Goal: Information Seeking & Learning: Learn about a topic

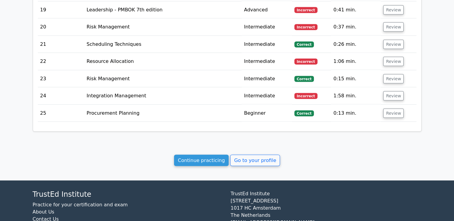
scroll to position [1196, 0]
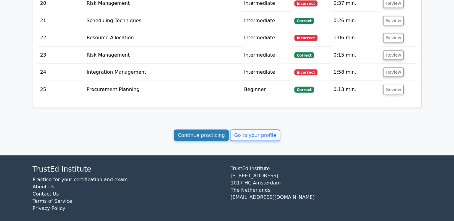
click at [204, 130] on link "Continue practicing" at bounding box center [201, 135] width 55 height 11
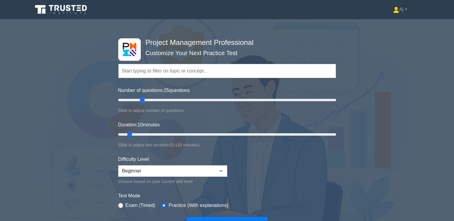
drag, startPoint x: 126, startPoint y: 100, endPoint x: 144, endPoint y: 100, distance: 17.4
type input "25"
click at [144, 100] on input "Number of questions: 25 questions" at bounding box center [227, 100] width 218 height 7
drag, startPoint x: 129, startPoint y: 133, endPoint x: 156, endPoint y: 134, distance: 27.1
type input "25"
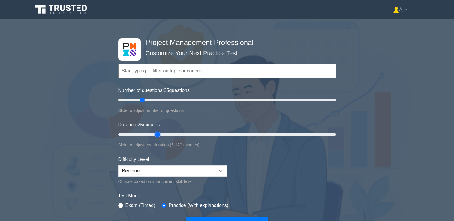
click at [156, 134] on input "Duration: 25 minutes" at bounding box center [227, 134] width 218 height 7
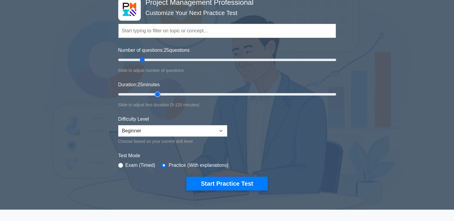
scroll to position [30, 0]
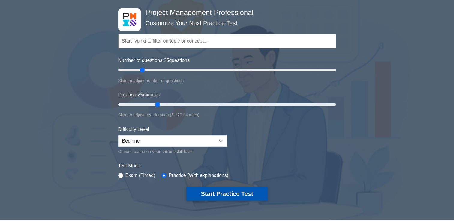
click at [227, 195] on button "Start Practice Test" at bounding box center [226, 194] width 81 height 14
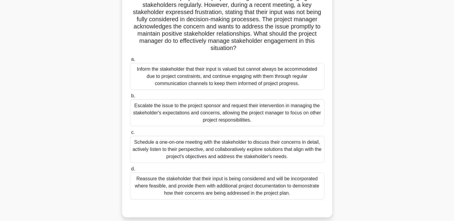
scroll to position [60, 0]
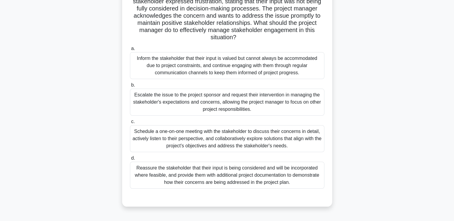
click at [177, 145] on div "Schedule a one-on-one meeting with the stakeholder to discuss their concerns in…" at bounding box center [227, 138] width 194 height 27
click at [130, 124] on input "c. Schedule a one-on-one meeting with the stakeholder to discuss their concerns…" at bounding box center [130, 122] width 0 height 4
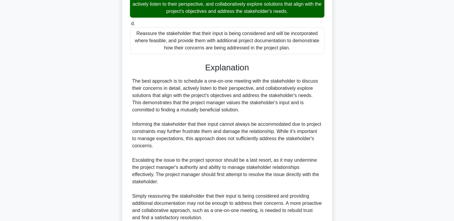
scroll to position [240, 0]
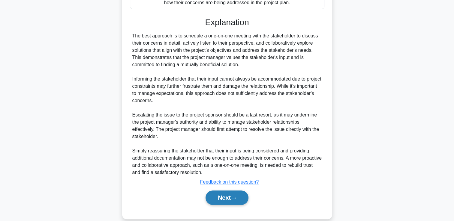
click at [223, 194] on button "Next" at bounding box center [227, 198] width 43 height 14
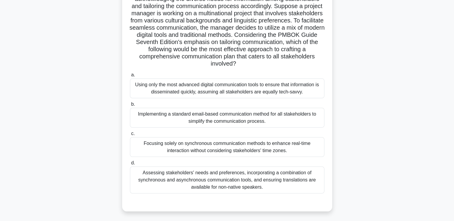
scroll to position [73, 0]
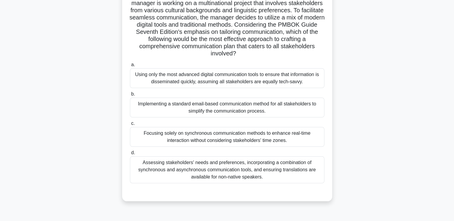
click at [181, 173] on div "Assessing stakeholders' needs and preferences, incorporating a combination of s…" at bounding box center [227, 170] width 194 height 27
click at [130, 155] on input "d. Assessing stakeholders' needs and preferences, incorporating a combination o…" at bounding box center [130, 153] width 0 height 4
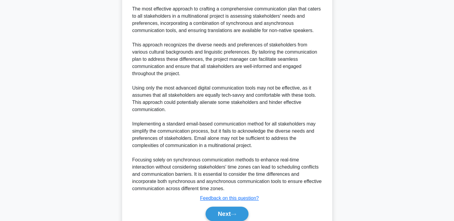
scroll to position [292, 0]
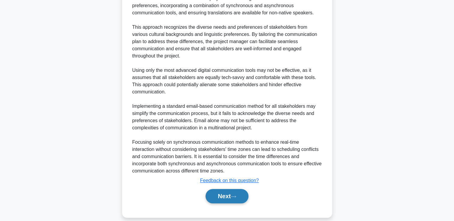
click at [224, 190] on button "Next" at bounding box center [227, 196] width 43 height 14
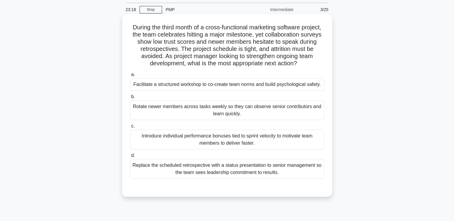
scroll to position [30, 0]
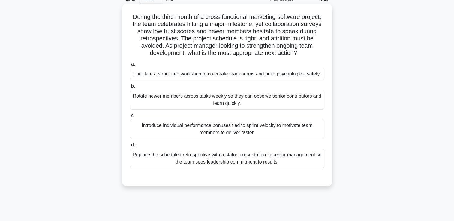
click at [190, 75] on div "Facilitate a structured workshop to co-create team norms and build psychologica…" at bounding box center [227, 74] width 194 height 13
click at [130, 66] on input "a. Facilitate a structured workshop to co-create team norms and build psycholog…" at bounding box center [130, 64] width 0 height 4
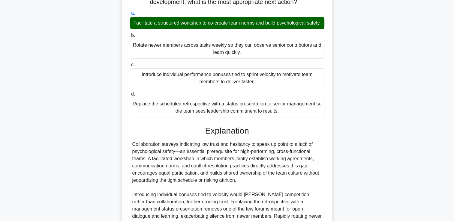
scroll to position [150, 0]
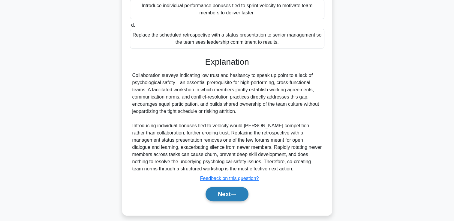
click at [233, 202] on button "Next" at bounding box center [227, 194] width 43 height 14
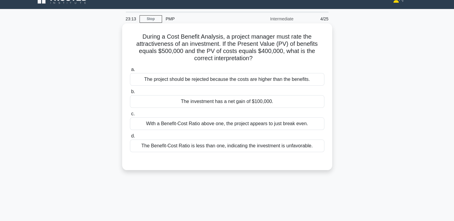
scroll to position [0, 0]
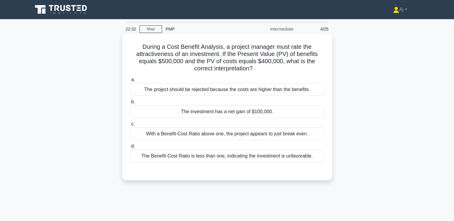
click at [219, 160] on div "The Benefit-Cost Ratio is less than one, indicating the investment is unfavorab…" at bounding box center [227, 156] width 194 height 13
click at [130, 149] on input "d. The Benefit-Cost Ratio is less than one, indicating the investment is unfavo…" at bounding box center [130, 147] width 0 height 4
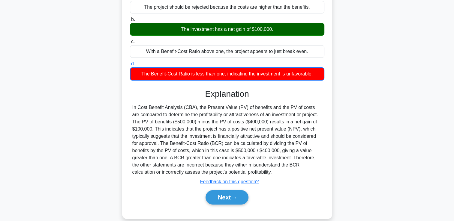
scroll to position [103, 0]
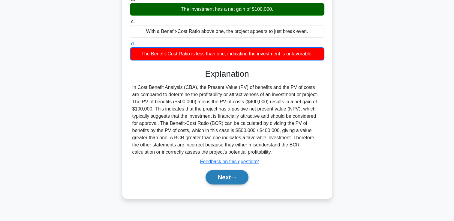
click at [217, 172] on button "Next" at bounding box center [227, 177] width 43 height 14
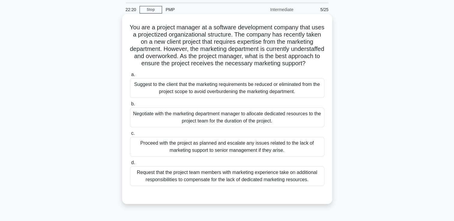
scroll to position [30, 0]
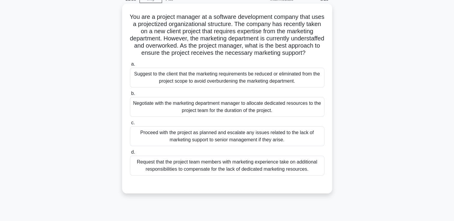
click at [153, 137] on div "Proceed with the project as planned and escalate any issues related to the lack…" at bounding box center [227, 137] width 194 height 20
click at [130, 125] on input "c. Proceed with the project as planned and escalate any issues related to the l…" at bounding box center [130, 123] width 0 height 4
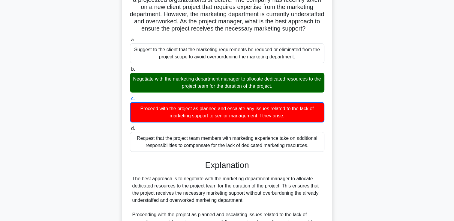
scroll to position [90, 0]
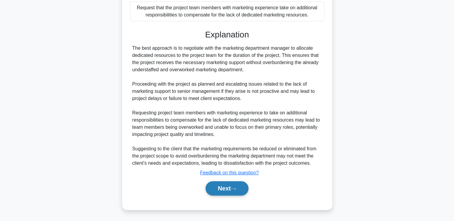
click at [227, 189] on button "Next" at bounding box center [227, 189] width 43 height 14
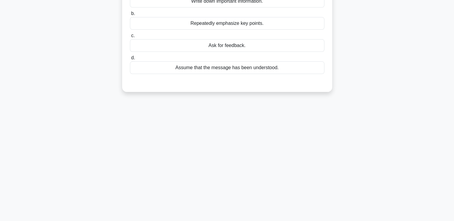
scroll to position [0, 0]
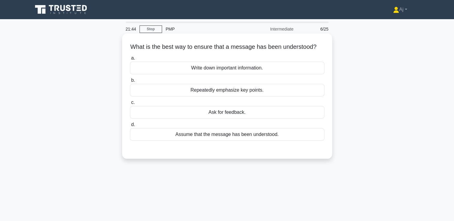
click at [217, 119] on div "Ask for feedback." at bounding box center [227, 112] width 194 height 13
click at [130, 105] on input "c. Ask for feedback." at bounding box center [130, 103] width 0 height 4
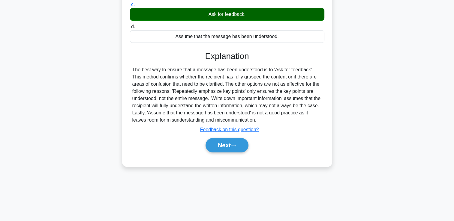
scroll to position [103, 0]
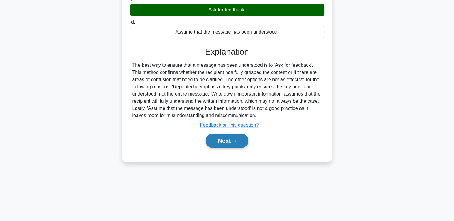
click at [231, 148] on button "Next" at bounding box center [227, 141] width 43 height 14
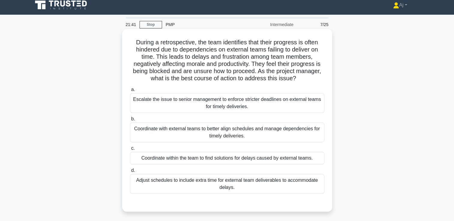
scroll to position [0, 0]
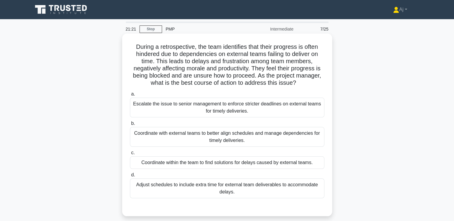
click at [161, 143] on div "Coordinate with external teams to better align schedules and manage dependencie…" at bounding box center [227, 137] width 194 height 20
click at [130, 126] on input "b. Coordinate with external teams to better align schedules and manage dependen…" at bounding box center [130, 124] width 0 height 4
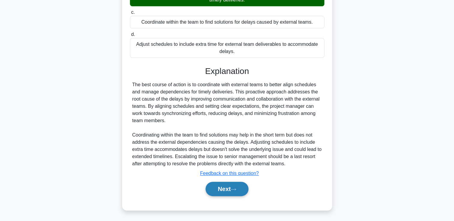
click at [221, 191] on button "Next" at bounding box center [227, 189] width 43 height 14
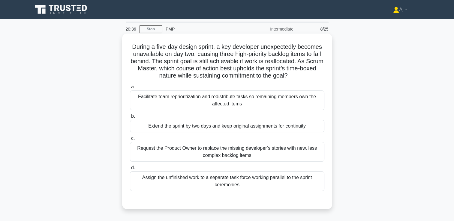
click at [191, 125] on div "Extend the sprint by two days and keep original assignments for continuity" at bounding box center [227, 126] width 194 height 13
click at [130, 119] on input "b. Extend the sprint by two days and keep original assignments for continuity" at bounding box center [130, 117] width 0 height 4
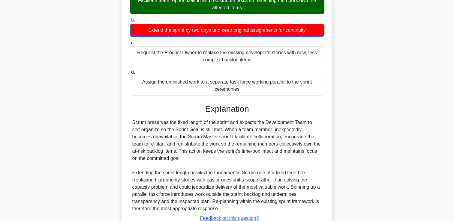
scroll to position [141, 0]
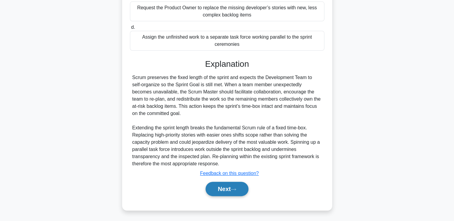
click at [225, 185] on button "Next" at bounding box center [227, 189] width 43 height 14
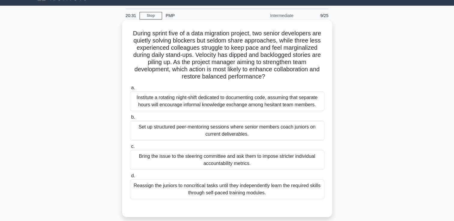
scroll to position [13, 0]
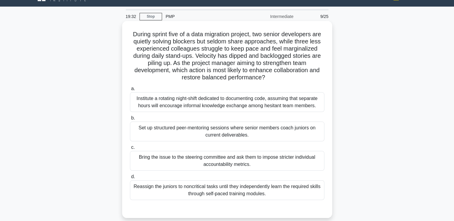
click at [180, 134] on div "Set up structured peer-mentoring sessions where senior members coach juniors on…" at bounding box center [227, 132] width 194 height 20
click at [130, 120] on input "b. Set up structured peer-mentoring sessions where senior members coach juniors…" at bounding box center [130, 118] width 0 height 4
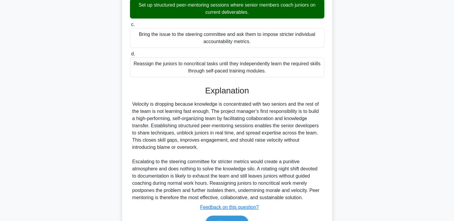
scroll to position [170, 0]
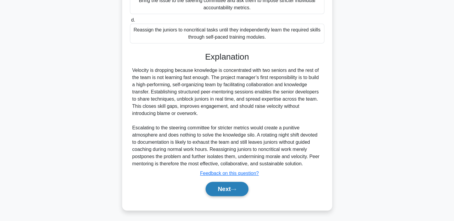
click at [218, 189] on button "Next" at bounding box center [227, 189] width 43 height 14
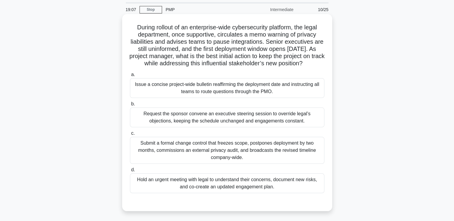
scroll to position [30, 0]
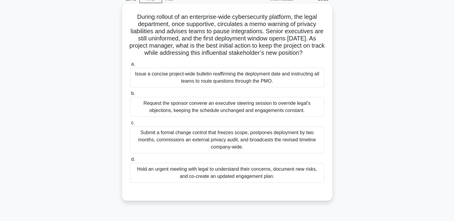
click at [192, 151] on div "Submit a formal change control that freezes scope, postpones deployment by two …" at bounding box center [227, 140] width 194 height 27
click at [130, 125] on input "c. Submit a formal change control that freezes scope, postpones deployment by t…" at bounding box center [130, 123] width 0 height 4
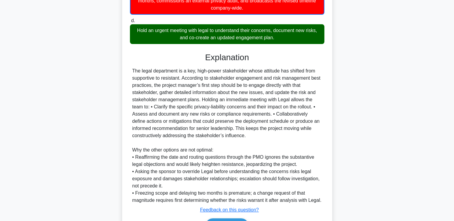
scroll to position [210, 0]
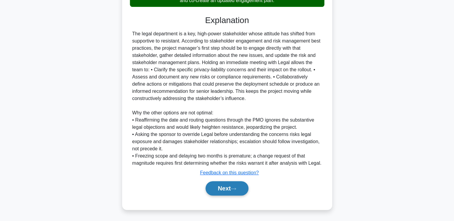
click at [223, 194] on button "Next" at bounding box center [227, 189] width 43 height 14
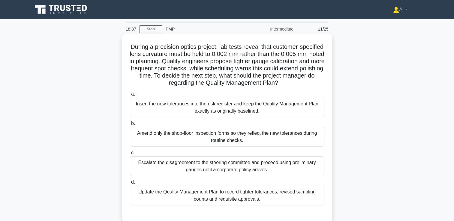
scroll to position [0, 0]
click at [263, 103] on div "Insert the new tolerances into the risk register and keep the Quality Managemen…" at bounding box center [227, 108] width 194 height 20
click at [130, 96] on input "a. Insert the new tolerances into the risk register and keep the Quality Manage…" at bounding box center [130, 94] width 0 height 4
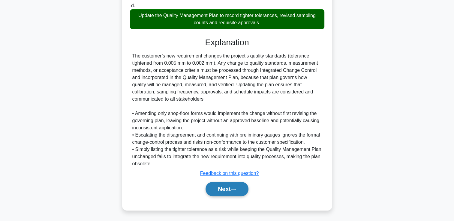
click at [229, 186] on button "Next" at bounding box center [227, 189] width 43 height 14
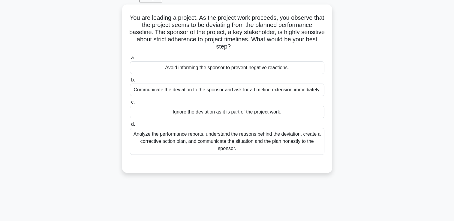
scroll to position [13, 0]
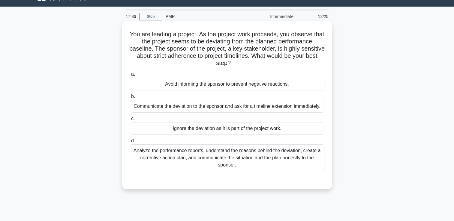
click at [198, 163] on div "Analyze the performance reports, understand the reasons behind the deviation, c…" at bounding box center [227, 158] width 194 height 27
click at [130, 143] on input "d. Analyze the performance reports, understand the reasons behind the deviation…" at bounding box center [130, 141] width 0 height 4
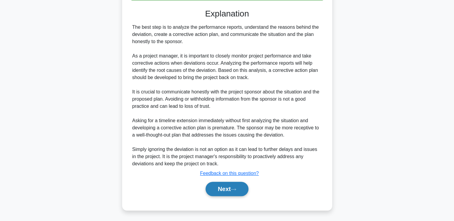
click at [230, 190] on button "Next" at bounding box center [227, 189] width 43 height 14
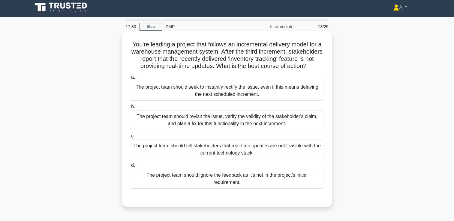
scroll to position [0, 0]
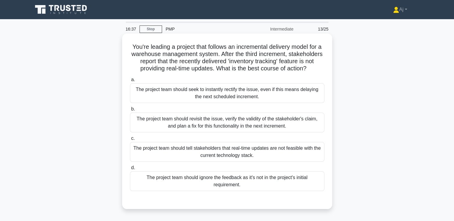
click at [228, 103] on div "The project team should seek to instantly rectify the issue, even if this means…" at bounding box center [227, 93] width 194 height 20
click at [130, 82] on input "a. The project team should seek to instantly rectify the issue, even if this me…" at bounding box center [130, 80] width 0 height 4
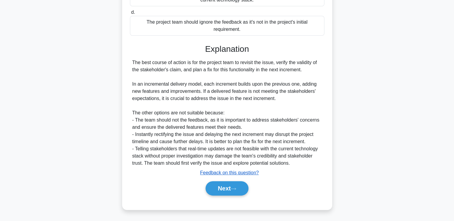
scroll to position [163, 0]
click at [219, 190] on button "Next" at bounding box center [227, 189] width 43 height 14
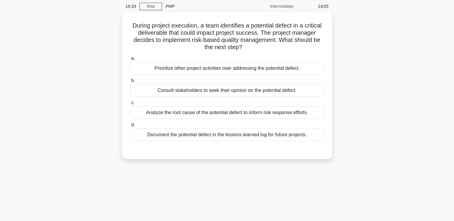
scroll to position [0, 0]
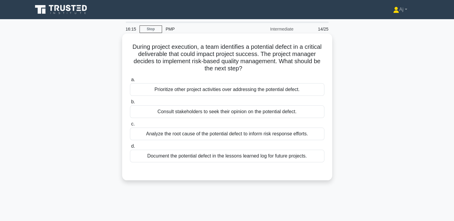
click at [241, 134] on div "Analyze the root cause of the potential defect to inform risk response efforts." at bounding box center [227, 134] width 194 height 13
click at [130, 126] on input "c. Analyze the root cause of the potential defect to inform risk response effor…" at bounding box center [130, 124] width 0 height 4
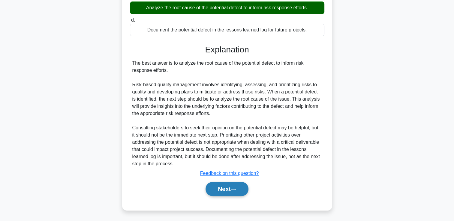
click at [225, 188] on button "Next" at bounding box center [227, 189] width 43 height 14
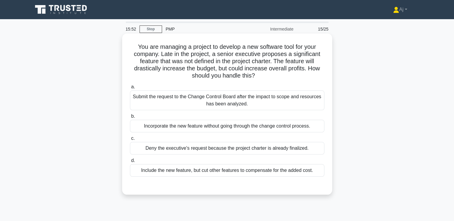
click at [197, 106] on div "Submit the request to the Change Control Board after the impact to scope and re…" at bounding box center [227, 101] width 194 height 20
click at [130, 89] on input "a. Submit the request to the Change Control Board after the impact to scope and…" at bounding box center [130, 87] width 0 height 4
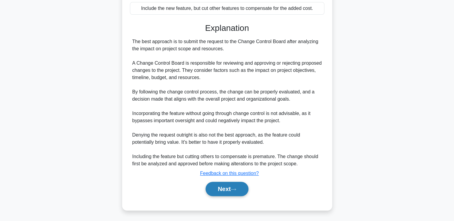
click at [221, 187] on button "Next" at bounding box center [227, 189] width 43 height 14
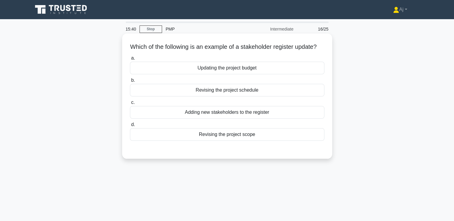
click at [233, 119] on div "Adding new stakeholders to the register" at bounding box center [227, 112] width 194 height 13
click at [130, 105] on input "c. Adding new stakeholders to the register" at bounding box center [130, 103] width 0 height 4
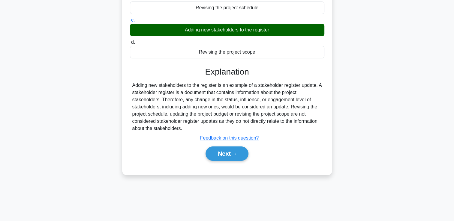
scroll to position [103, 0]
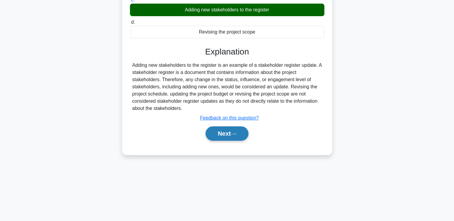
click at [227, 140] on button "Next" at bounding box center [227, 134] width 43 height 14
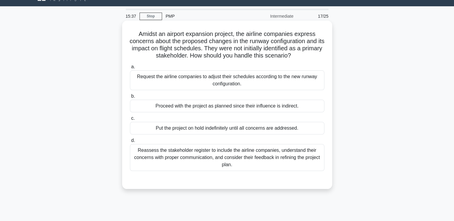
scroll to position [13, 0]
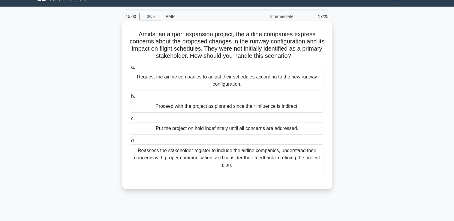
click at [179, 156] on div "Reassess the stakeholder register to include the airline companies, understand …" at bounding box center [227, 158] width 194 height 27
click at [130, 143] on input "d. Reassess the stakeholder register to include the airline companies, understa…" at bounding box center [130, 141] width 0 height 4
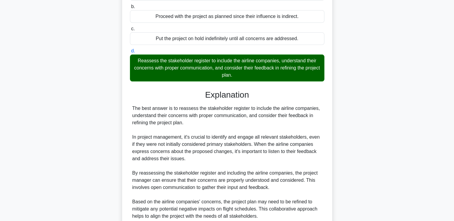
scroll to position [193, 0]
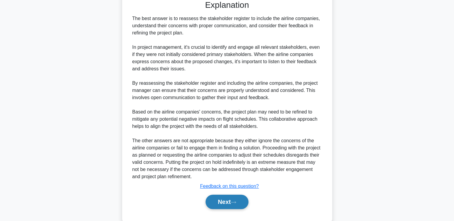
click at [229, 203] on button "Next" at bounding box center [227, 202] width 43 height 14
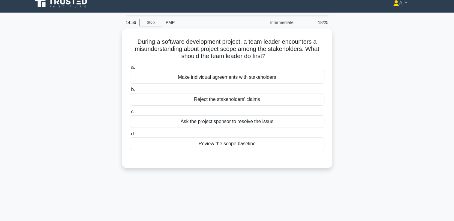
scroll to position [0, 0]
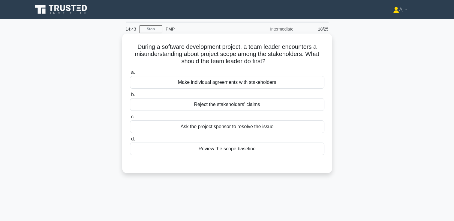
click at [244, 145] on div "Review the scope baseline" at bounding box center [227, 149] width 194 height 13
drag, startPoint x: 244, startPoint y: 145, endPoint x: 198, endPoint y: 148, distance: 46.0
click at [198, 148] on div "Review the scope baseline" at bounding box center [227, 149] width 194 height 13
click at [130, 141] on input "d. Review the scope baseline" at bounding box center [130, 139] width 0 height 4
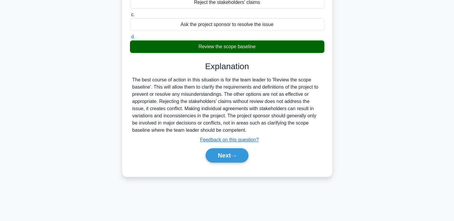
scroll to position [103, 0]
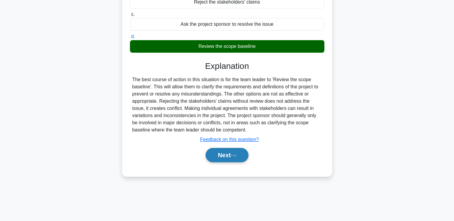
click at [227, 153] on button "Next" at bounding box center [227, 155] width 43 height 14
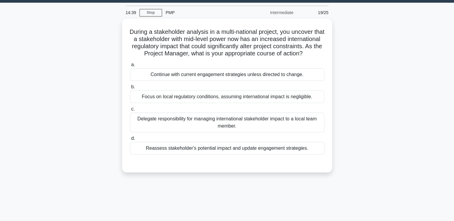
scroll to position [13, 0]
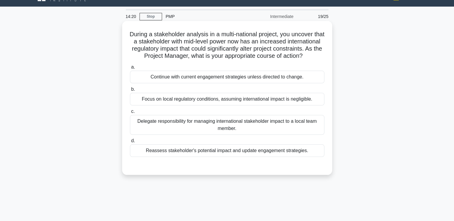
click at [256, 157] on div "Reassess stakeholder's potential impact and update engagement strategies." at bounding box center [227, 151] width 194 height 13
click at [130, 143] on input "d. Reassess stakeholder's potential impact and update engagement strategies." at bounding box center [130, 141] width 0 height 4
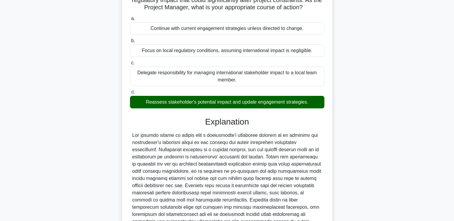
scroll to position [134, 0]
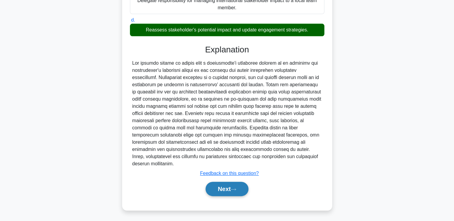
click at [229, 188] on button "Next" at bounding box center [227, 189] width 43 height 14
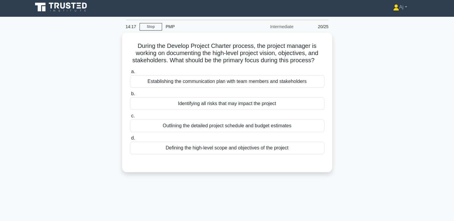
scroll to position [0, 0]
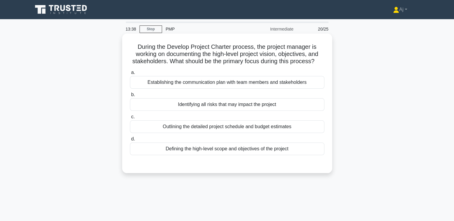
click at [291, 131] on div "Outlining the detailed project schedule and budget estimates" at bounding box center [227, 127] width 194 height 13
click at [239, 126] on div "Outlining the detailed project schedule and budget estimates" at bounding box center [227, 127] width 194 height 13
click at [130, 119] on input "c. Outlining the detailed project schedule and budget estimates" at bounding box center [130, 117] width 0 height 4
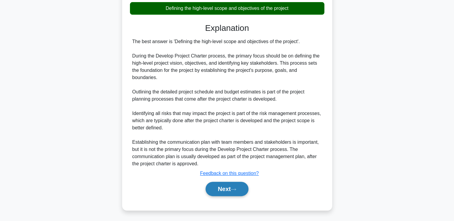
click at [227, 188] on button "Next" at bounding box center [227, 189] width 43 height 14
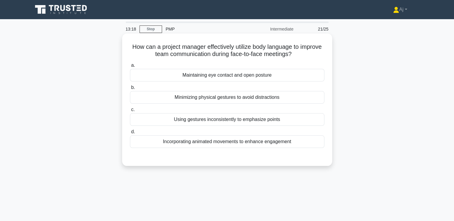
click at [268, 79] on div "Maintaining eye contact and open posture" at bounding box center [227, 75] width 194 height 13
click at [130, 68] on input "a. Maintaining eye contact and open posture" at bounding box center [130, 66] width 0 height 4
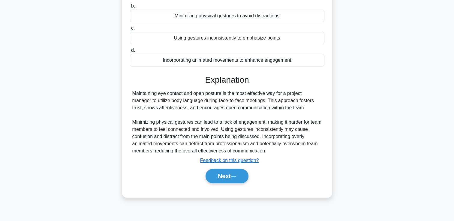
scroll to position [103, 0]
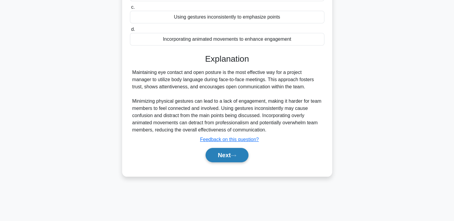
click at [233, 157] on icon at bounding box center [233, 155] width 5 height 3
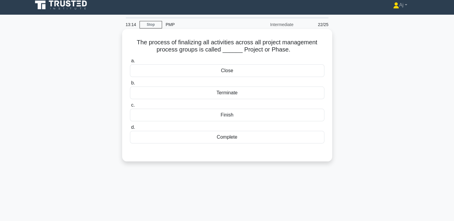
scroll to position [0, 0]
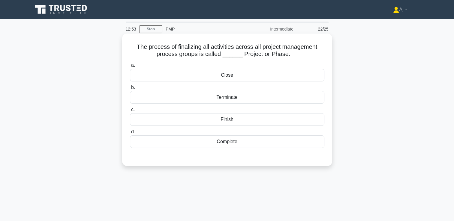
click at [225, 145] on div "Complete" at bounding box center [227, 142] width 194 height 13
click at [130, 134] on input "d. Complete" at bounding box center [130, 132] width 0 height 4
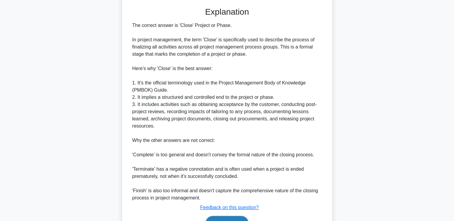
scroll to position [185, 0]
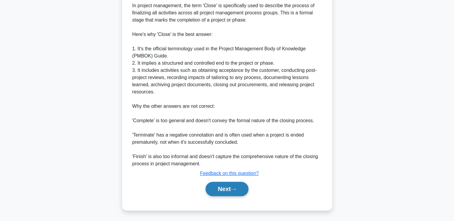
click at [227, 186] on button "Next" at bounding box center [227, 189] width 43 height 14
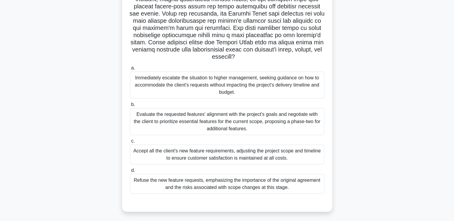
scroll to position [103, 0]
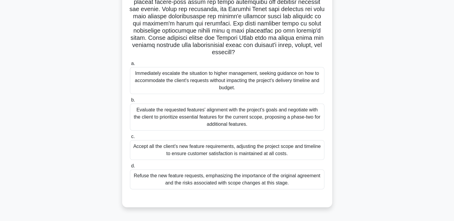
click at [208, 153] on div "Accept all the client's new feature requirements, adjusting the project scope a…" at bounding box center [227, 150] width 194 height 20
click at [130, 139] on input "c. Accept all the client's new feature requirements, adjusting the project scop…" at bounding box center [130, 137] width 0 height 4
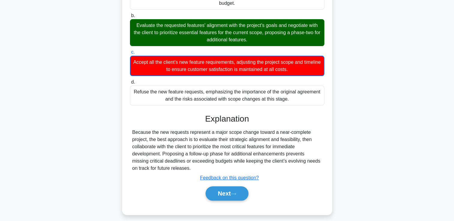
scroll to position [192, 0]
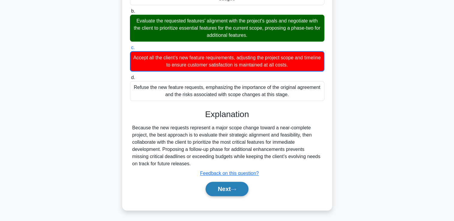
click at [215, 192] on button "Next" at bounding box center [227, 189] width 43 height 14
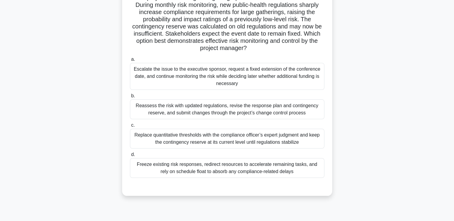
scroll to position [60, 0]
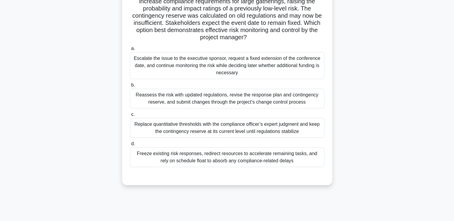
click at [229, 104] on div "Reassess the risk with updated regulations, revise the response plan and contin…" at bounding box center [227, 99] width 194 height 20
click at [130, 87] on input "b. Reassess the risk with updated regulations, revise the response plan and con…" at bounding box center [130, 85] width 0 height 4
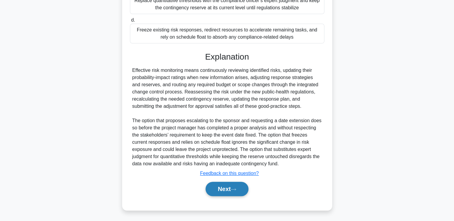
click at [215, 190] on button "Next" at bounding box center [227, 189] width 43 height 14
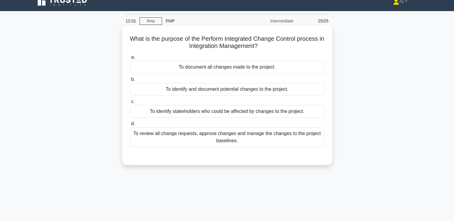
scroll to position [0, 0]
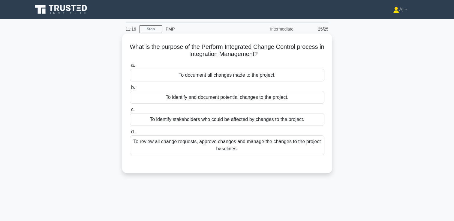
click at [260, 120] on div "To identify stakeholders who could be affected by changes to the project." at bounding box center [227, 119] width 194 height 13
click at [130, 112] on input "c. To identify stakeholders who could be affected by changes to the project." at bounding box center [130, 110] width 0 height 4
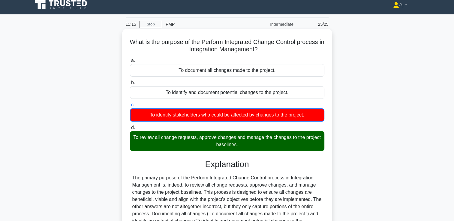
scroll to position [103, 0]
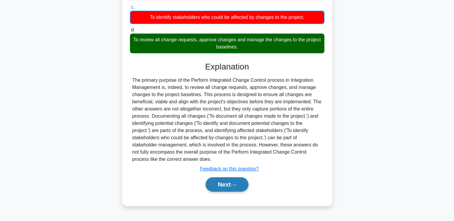
click at [229, 183] on button "Next" at bounding box center [227, 185] width 43 height 14
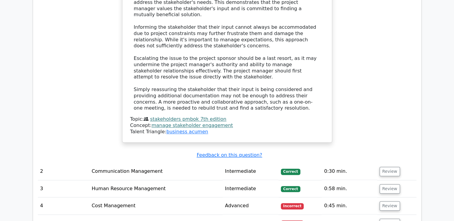
scroll to position [750, 0]
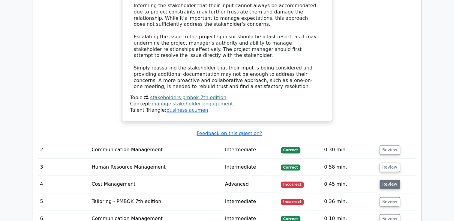
click at [390, 180] on button "Review" at bounding box center [390, 184] width 20 height 9
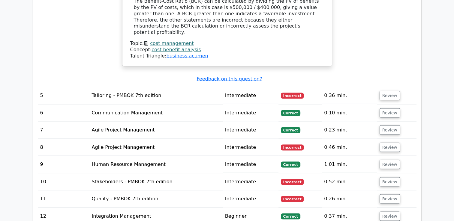
scroll to position [1050, 0]
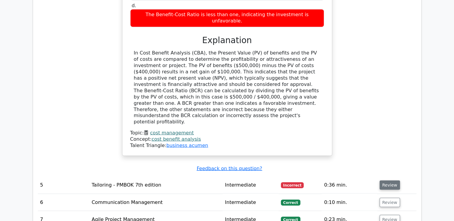
click at [385, 181] on button "Review" at bounding box center [390, 185] width 20 height 9
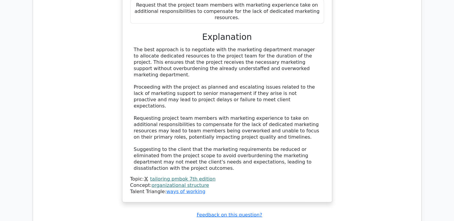
scroll to position [1470, 0]
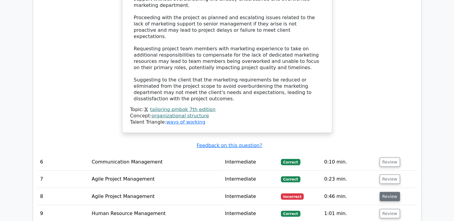
click at [387, 192] on button "Review" at bounding box center [390, 196] width 20 height 9
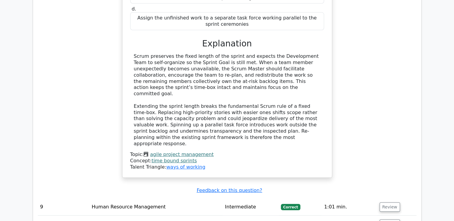
scroll to position [1801, 0]
click at [389, 219] on button "Review" at bounding box center [390, 223] width 20 height 9
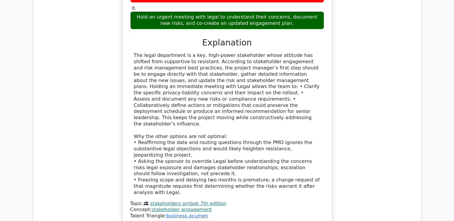
scroll to position [2251, 0]
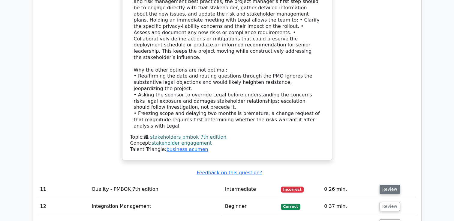
click at [390, 185] on button "Review" at bounding box center [390, 189] width 20 height 9
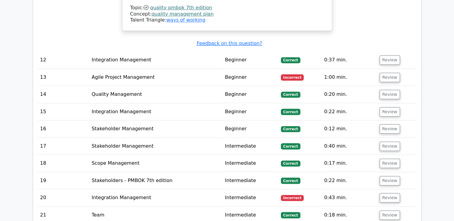
scroll to position [2761, 0]
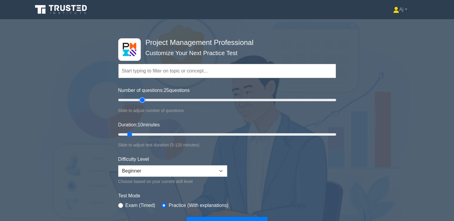
drag, startPoint x: 125, startPoint y: 101, endPoint x: 143, endPoint y: 100, distance: 17.4
type input "25"
click at [143, 100] on input "Number of questions: 25 questions" at bounding box center [227, 100] width 218 height 7
drag, startPoint x: 138, startPoint y: 133, endPoint x: 160, endPoint y: 135, distance: 21.5
type input "25"
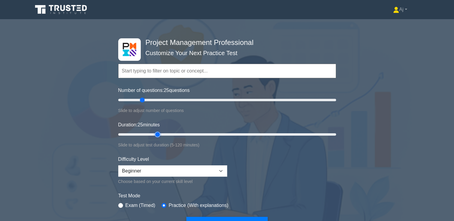
click at [160, 135] on input "Duration: 25 minutes" at bounding box center [227, 134] width 218 height 7
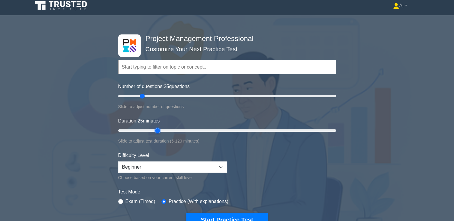
scroll to position [60, 0]
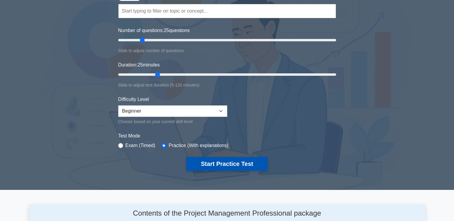
click at [232, 163] on button "Start Practice Test" at bounding box center [226, 164] width 81 height 14
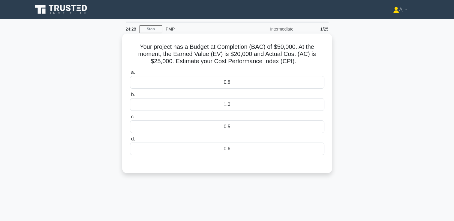
click at [229, 87] on div "0.8" at bounding box center [227, 82] width 194 height 13
click at [130, 75] on input "a. 0.8" at bounding box center [130, 73] width 0 height 4
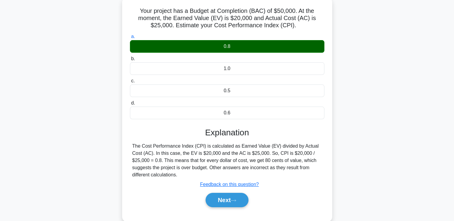
scroll to position [103, 0]
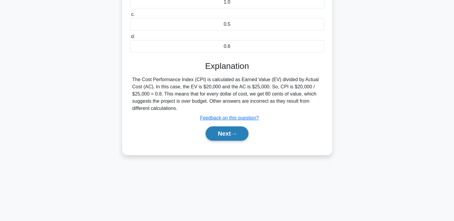
click at [230, 135] on button "Next" at bounding box center [227, 134] width 43 height 14
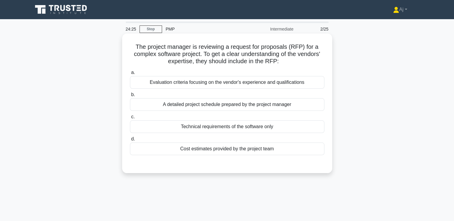
scroll to position [0, 0]
click at [221, 82] on div "Evaluation criteria focusing on the vendor's experience and qualifications" at bounding box center [227, 82] width 194 height 13
click at [130, 75] on input "a. Evaluation criteria focusing on the vendor's experience and qualifications" at bounding box center [130, 73] width 0 height 4
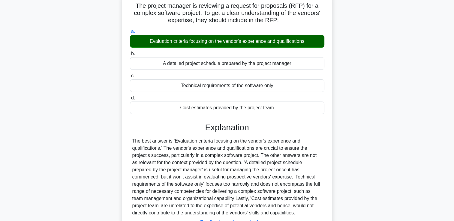
scroll to position [103, 0]
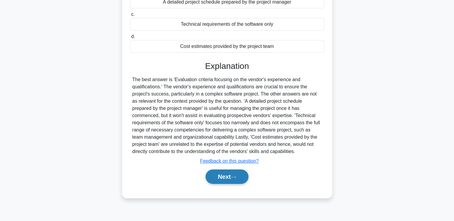
click at [230, 175] on button "Next" at bounding box center [227, 177] width 43 height 14
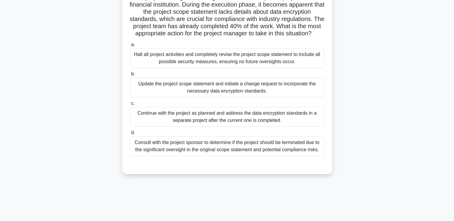
scroll to position [60, 0]
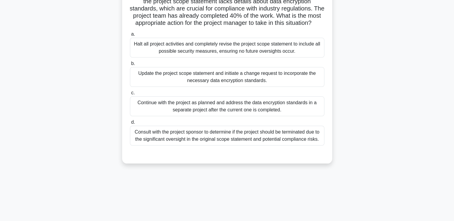
click at [179, 87] on div "Update the project scope statement and initiate a change request to incorporate…" at bounding box center [227, 77] width 194 height 20
click at [130, 66] on input "b. Update the project scope statement and initiate a change request to incorpor…" at bounding box center [130, 64] width 0 height 4
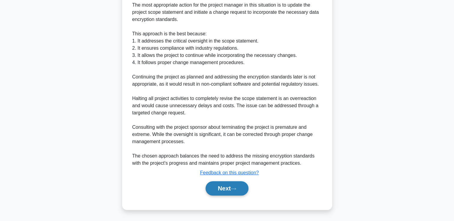
click at [228, 189] on button "Next" at bounding box center [227, 189] width 43 height 14
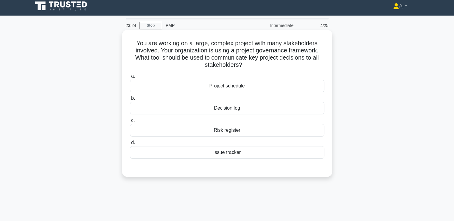
scroll to position [0, 0]
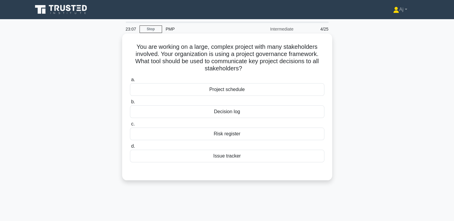
click at [241, 93] on div "Project schedule" at bounding box center [227, 89] width 194 height 13
click at [130, 82] on input "a. Project schedule" at bounding box center [130, 80] width 0 height 4
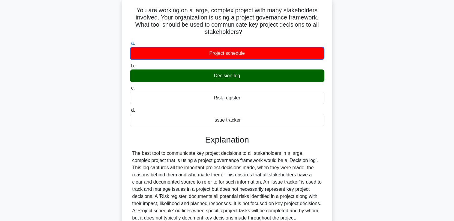
scroll to position [90, 0]
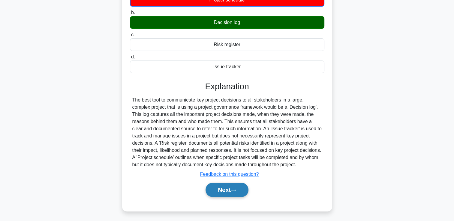
click at [217, 193] on button "Next" at bounding box center [227, 190] width 43 height 14
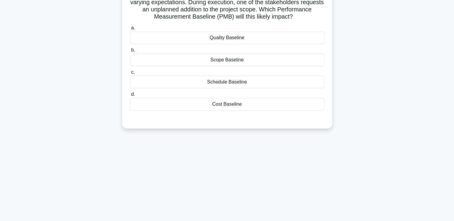
scroll to position [30, 0]
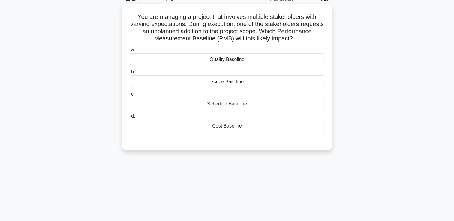
click at [254, 85] on div "Scope Baseline" at bounding box center [227, 82] width 194 height 13
click at [130, 74] on input "b. Scope Baseline" at bounding box center [130, 72] width 0 height 4
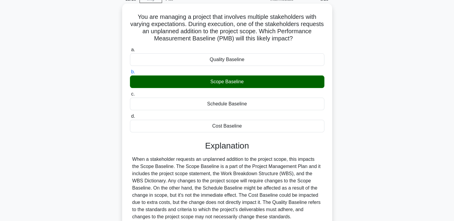
scroll to position [103, 0]
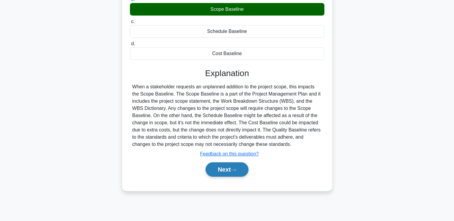
click at [221, 170] on button "Next" at bounding box center [227, 170] width 43 height 14
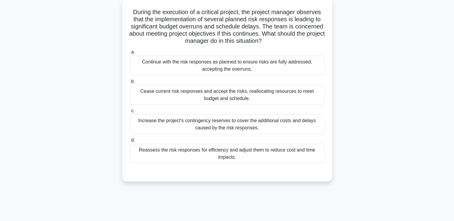
scroll to position [13, 0]
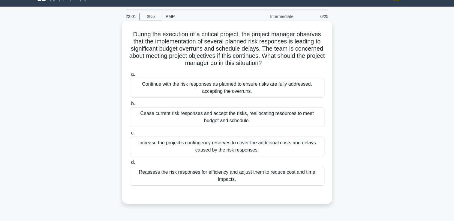
click at [203, 149] on div "Increase the project's contingency reserves to cover the additional costs and d…" at bounding box center [227, 147] width 194 height 20
click at [130, 135] on input "c. Increase the project's contingency reserves to cover the additional costs an…" at bounding box center [130, 133] width 0 height 4
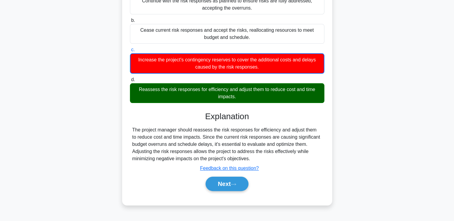
scroll to position [103, 0]
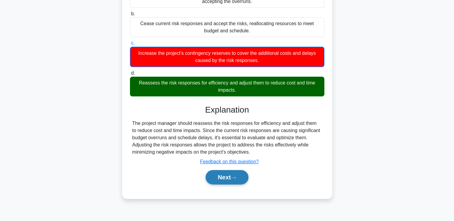
click at [234, 173] on button "Next" at bounding box center [227, 177] width 43 height 14
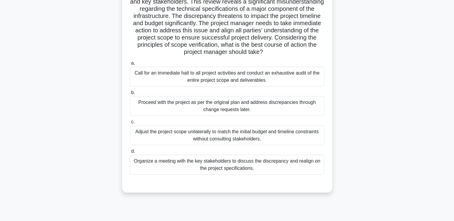
scroll to position [60, 0]
click at [187, 136] on div "Adjust the project scope unilaterally to match the initial budget and timeline …" at bounding box center [227, 135] width 194 height 20
click at [130, 124] on input "c. Adjust the project scope unilaterally to match the initial budget and timeli…" at bounding box center [130, 122] width 0 height 4
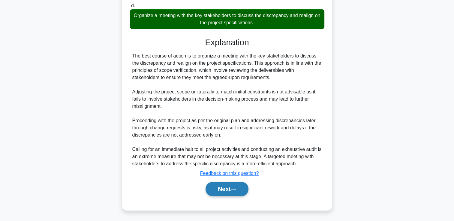
click at [236, 186] on button "Next" at bounding box center [227, 189] width 43 height 14
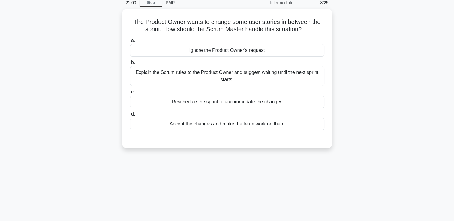
scroll to position [13, 0]
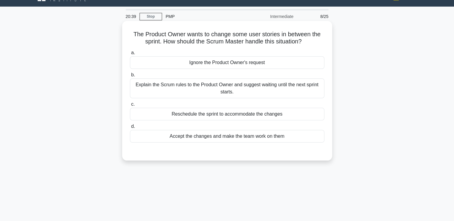
click at [286, 121] on div "a. Ignore the Product Owner's request b. Explain the Scrum rules to the Product…" at bounding box center [227, 96] width 202 height 96
click at [282, 115] on div "Reschedule the sprint to accommodate the changes" at bounding box center [227, 114] width 194 height 13
click at [130, 107] on input "c. Reschedule the sprint to accommodate the changes" at bounding box center [130, 105] width 0 height 4
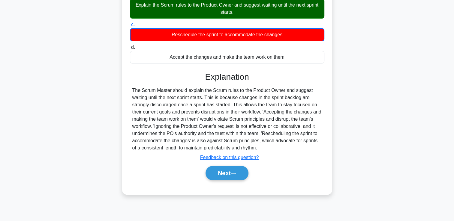
scroll to position [103, 0]
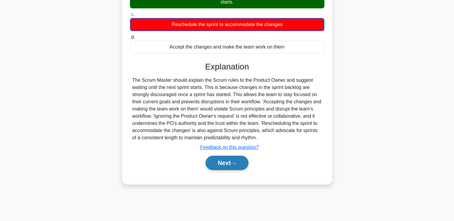
click at [234, 163] on button "Next" at bounding box center [227, 163] width 43 height 14
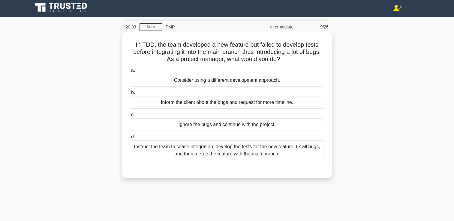
scroll to position [0, 0]
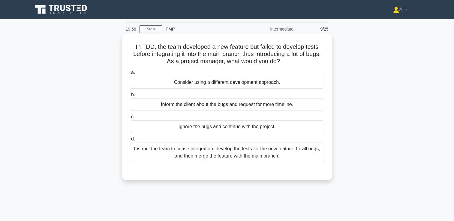
click at [238, 153] on div "Instruct the team to cease integration, develop the tests for the new feature, …" at bounding box center [227, 153] width 194 height 20
click at [130, 141] on input "d. Instruct the team to cease integration, develop the tests for the new featur…" at bounding box center [130, 139] width 0 height 4
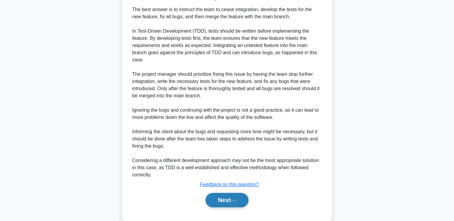
click at [231, 200] on button "Next" at bounding box center [227, 200] width 43 height 14
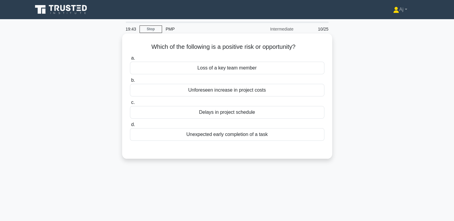
click at [270, 135] on div "Unexpected early completion of a task" at bounding box center [227, 134] width 194 height 13
click at [130, 127] on input "d. Unexpected early completion of a task" at bounding box center [130, 125] width 0 height 4
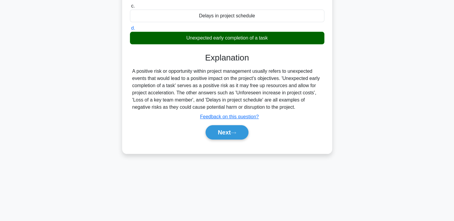
scroll to position [103, 0]
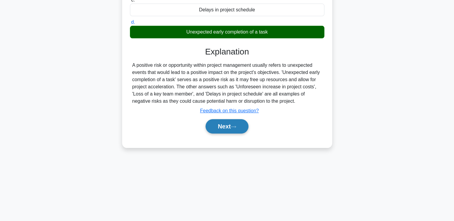
click at [225, 131] on button "Next" at bounding box center [227, 126] width 43 height 14
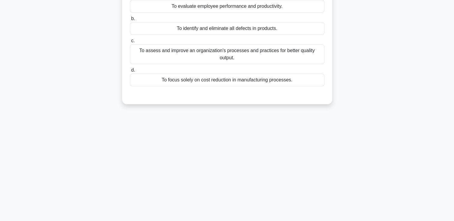
scroll to position [0, 0]
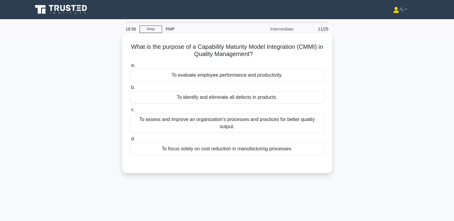
click at [248, 121] on div "To assess and improve an organization's processes and practices for better qual…" at bounding box center [227, 123] width 194 height 20
click at [233, 128] on div "To assess and improve an organization's processes and practices for better qual…" at bounding box center [227, 123] width 194 height 20
click at [130, 112] on input "c. To assess and improve an organization's processes and practices for better q…" at bounding box center [130, 110] width 0 height 4
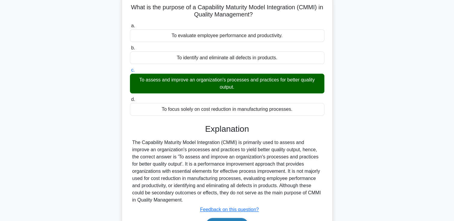
scroll to position [103, 0]
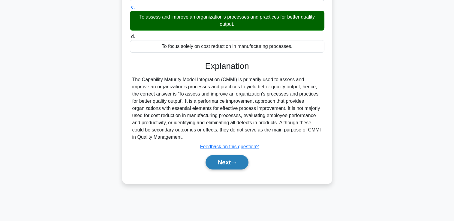
click at [237, 159] on button "Next" at bounding box center [227, 162] width 43 height 14
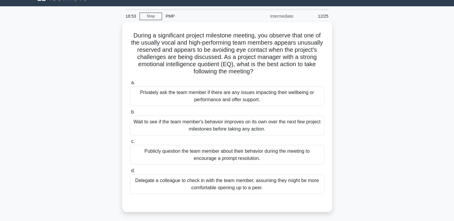
scroll to position [13, 0]
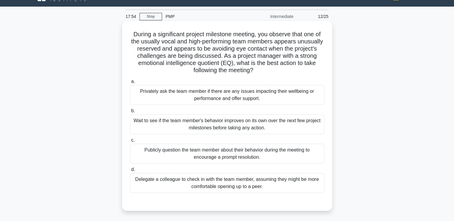
click at [227, 95] on div "Privately ask the team member if there are any issues impacting their wellbeing…" at bounding box center [227, 95] width 194 height 20
click at [130, 84] on input "a. Privately ask the team member if there are any issues impacting their wellbe…" at bounding box center [130, 82] width 0 height 4
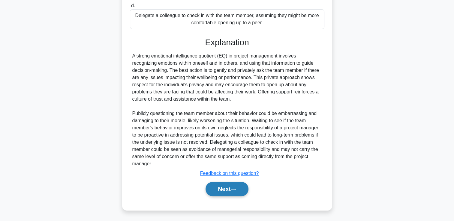
click at [224, 195] on button "Next" at bounding box center [227, 189] width 43 height 14
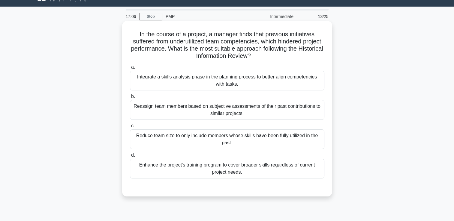
click at [210, 79] on div "Integrate a skills analysis phase in the planning process to better align compe…" at bounding box center [227, 81] width 194 height 20
click at [130, 69] on input "a. Integrate a skills analysis phase in the planning process to better align co…" at bounding box center [130, 67] width 0 height 4
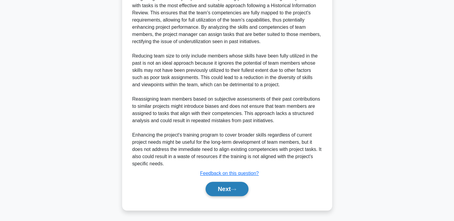
click at [225, 191] on button "Next" at bounding box center [227, 189] width 43 height 14
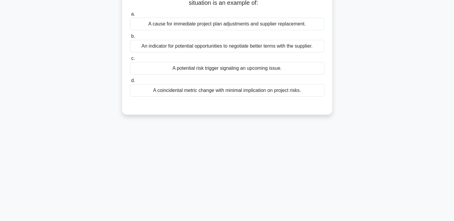
scroll to position [0, 0]
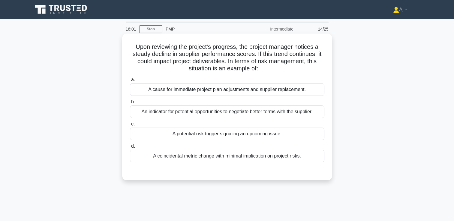
click at [275, 93] on div "A cause for immediate project plan adjustments and supplier replacement." at bounding box center [227, 89] width 194 height 13
click at [130, 82] on input "a. A cause for immediate project plan adjustments and supplier replacement." at bounding box center [130, 80] width 0 height 4
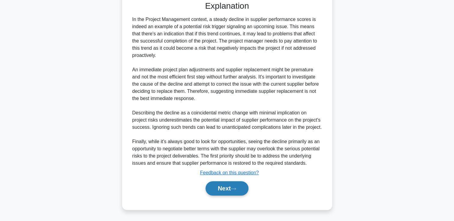
click at [221, 187] on button "Next" at bounding box center [227, 189] width 43 height 14
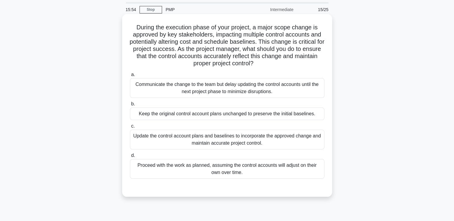
scroll to position [30, 0]
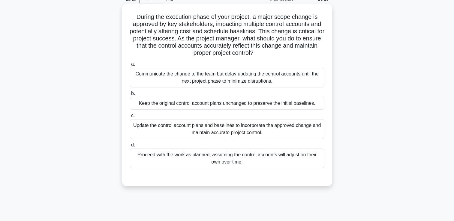
click at [211, 133] on div "Update the control account plans and baselines to incorporate the approved chan…" at bounding box center [227, 129] width 194 height 20
click at [130, 118] on input "c. Update the control account plans and baselines to incorporate the approved c…" at bounding box center [130, 116] width 0 height 4
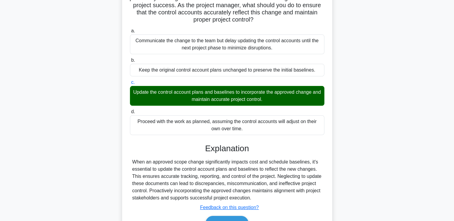
scroll to position [103, 0]
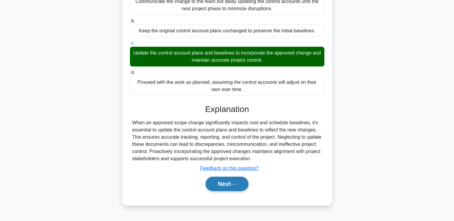
click at [222, 184] on button "Next" at bounding box center [227, 184] width 43 height 14
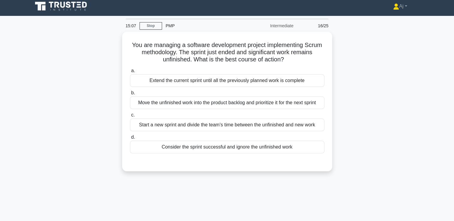
scroll to position [0, 0]
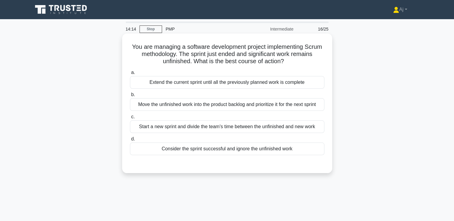
click at [247, 107] on div "Move the unfinished work into the product backlog and prioritize it for the nex…" at bounding box center [227, 104] width 194 height 13
click at [130, 97] on input "b. Move the unfinished work into the product backlog and prioritize it for the …" at bounding box center [130, 95] width 0 height 4
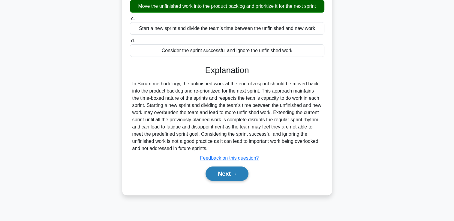
scroll to position [103, 0]
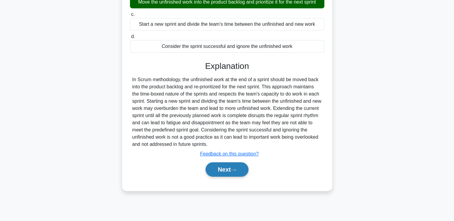
click at [232, 168] on button "Next" at bounding box center [227, 170] width 43 height 14
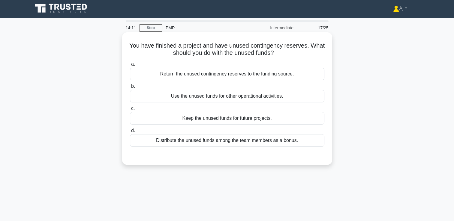
scroll to position [0, 0]
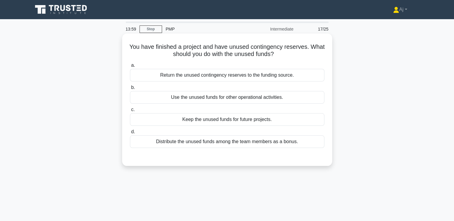
click at [282, 119] on div "Keep the unused funds for future projects." at bounding box center [227, 119] width 194 height 13
click at [130, 112] on input "c. Keep the unused funds for future projects." at bounding box center [130, 110] width 0 height 4
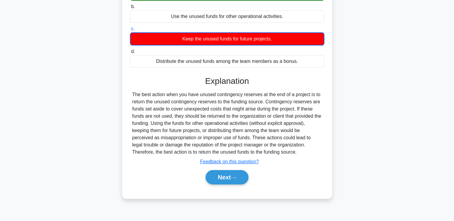
scroll to position [103, 0]
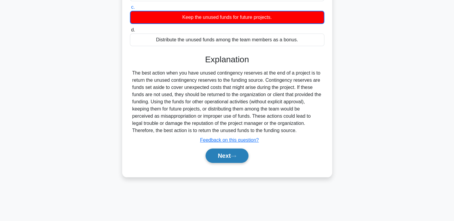
click at [227, 155] on button "Next" at bounding box center [227, 156] width 43 height 14
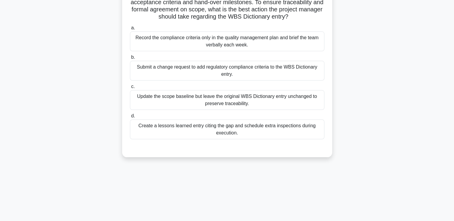
scroll to position [13, 0]
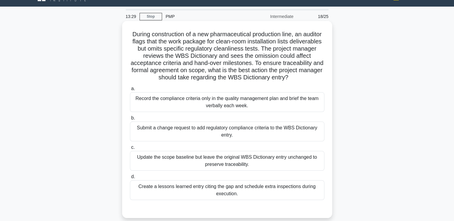
click at [201, 132] on div "Submit a change request to add regulatory compliance criteria to the WBS Dictio…" at bounding box center [227, 132] width 194 height 20
click at [130, 120] on input "b. Submit a change request to add regulatory compliance criteria to the WBS Dic…" at bounding box center [130, 118] width 0 height 4
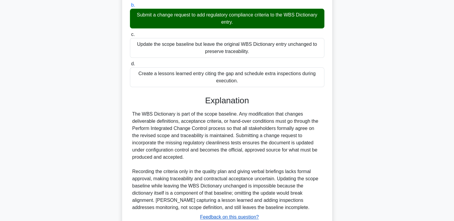
scroll to position [170, 0]
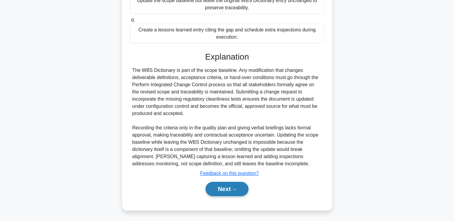
click at [221, 188] on button "Next" at bounding box center [227, 189] width 43 height 14
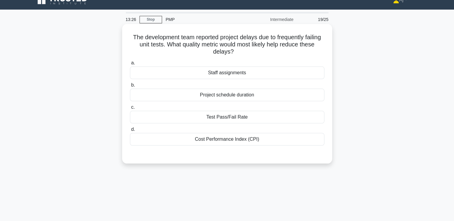
scroll to position [0, 0]
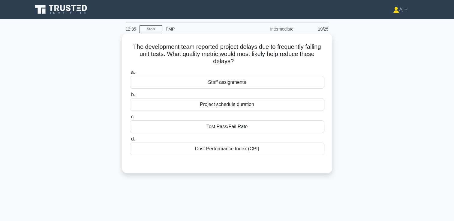
click at [239, 153] on div "Cost Performance Index (CPI)" at bounding box center [227, 149] width 194 height 13
click at [130, 141] on input "d. Cost Performance Index (CPI)" at bounding box center [130, 139] width 0 height 4
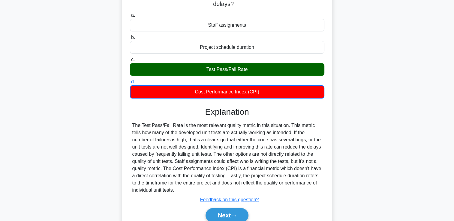
scroll to position [103, 0]
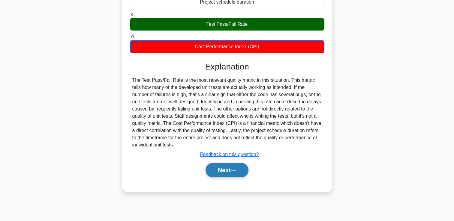
click at [216, 173] on button "Next" at bounding box center [227, 170] width 43 height 14
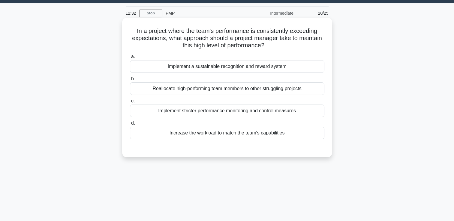
scroll to position [13, 0]
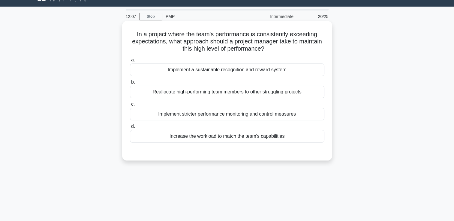
click at [269, 93] on div "Reallocate high-performing team members to other struggling projects" at bounding box center [227, 92] width 194 height 13
click at [130, 84] on input "b. Reallocate high-performing team members to other struggling projects" at bounding box center [130, 82] width 0 height 4
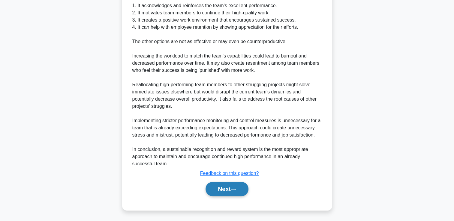
click at [237, 186] on button "Next" at bounding box center [227, 189] width 43 height 14
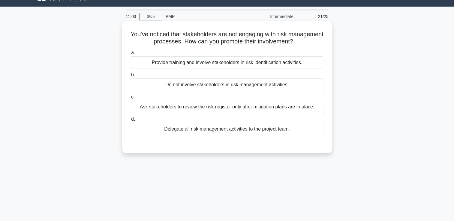
click at [218, 109] on div "Ask stakeholders to review the risk register only after mitigation plans are in…" at bounding box center [227, 107] width 194 height 13
click at [130, 99] on input "c. Ask stakeholders to review the risk register only after mitigation plans are…" at bounding box center [130, 97] width 0 height 4
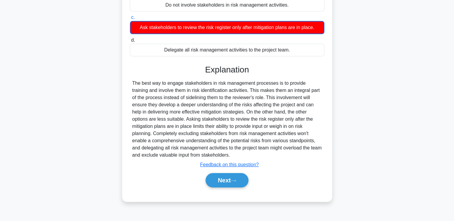
scroll to position [103, 0]
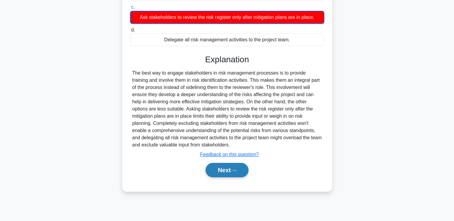
click at [227, 170] on button "Next" at bounding box center [227, 170] width 43 height 14
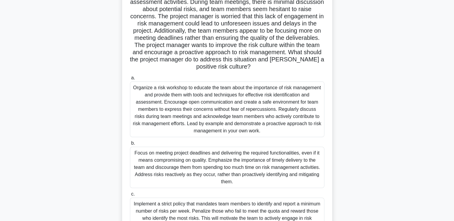
scroll to position [60, 0]
click at [191, 115] on div "Organize a risk workshop to educate the team about the importance of risk manag…" at bounding box center [227, 109] width 194 height 56
click at [130, 80] on input "a. Organize a risk workshop to educate the team about the importance of risk ma…" at bounding box center [130, 78] width 0 height 4
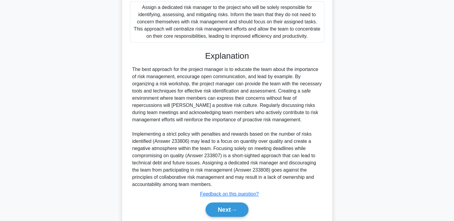
scroll to position [321, 0]
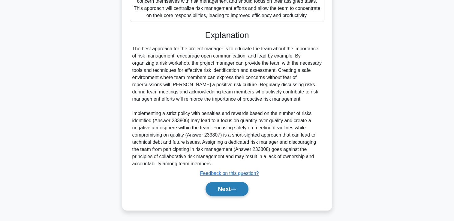
click at [225, 185] on button "Next" at bounding box center [227, 189] width 43 height 14
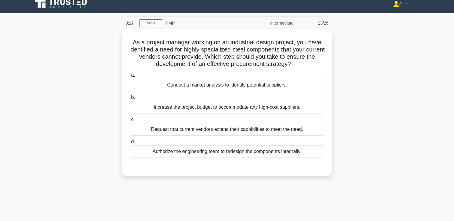
scroll to position [0, 0]
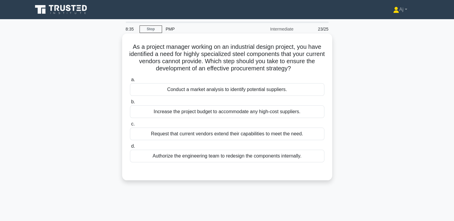
click at [297, 92] on div "Conduct a market analysis to identify potential suppliers." at bounding box center [227, 89] width 194 height 13
click at [130, 82] on input "a. Conduct a market analysis to identify potential suppliers." at bounding box center [130, 80] width 0 height 4
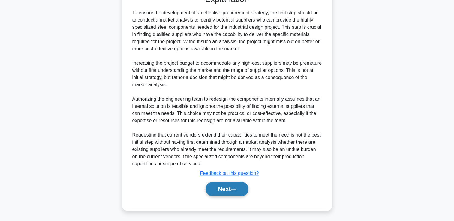
click at [222, 189] on button "Next" at bounding box center [227, 189] width 43 height 14
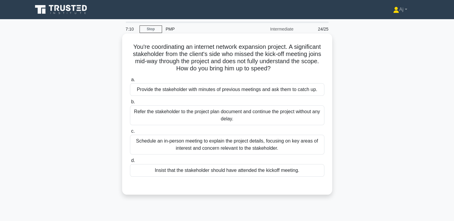
click at [221, 149] on div "Schedule an in-person meeting to explain the project details, focusing on key a…" at bounding box center [227, 145] width 194 height 20
click at [130, 134] on input "c. Schedule an in-person meeting to explain the project details, focusing on ke…" at bounding box center [130, 132] width 0 height 4
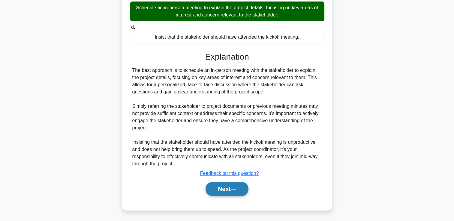
click at [233, 187] on button "Next" at bounding box center [227, 189] width 43 height 14
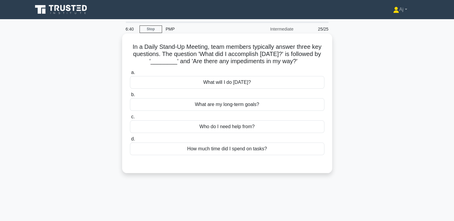
click at [261, 147] on div "How much time did I spend on tasks?" at bounding box center [227, 149] width 194 height 13
click at [130, 141] on input "d. How much time did I spend on tasks?" at bounding box center [130, 139] width 0 height 4
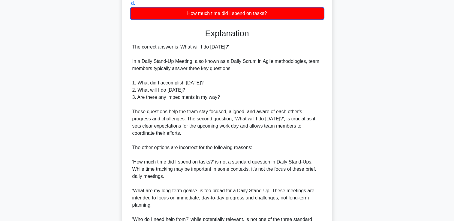
scroll to position [206, 0]
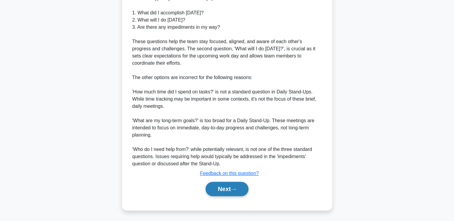
click at [239, 188] on button "Next" at bounding box center [227, 189] width 43 height 14
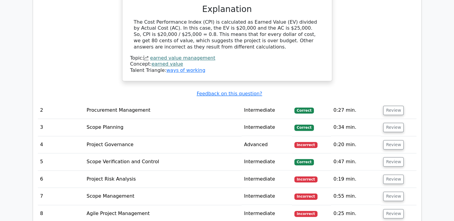
scroll to position [660, 0]
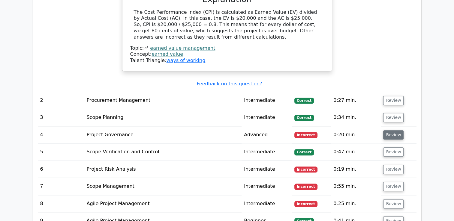
click at [388, 137] on button "Review" at bounding box center [393, 135] width 20 height 9
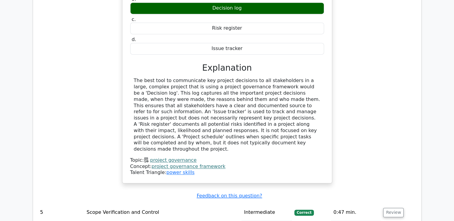
scroll to position [960, 0]
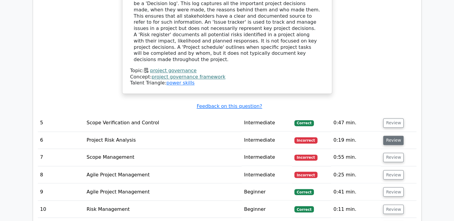
click at [394, 136] on button "Review" at bounding box center [393, 140] width 20 height 9
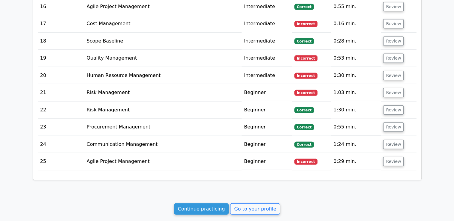
scroll to position [1599, 0]
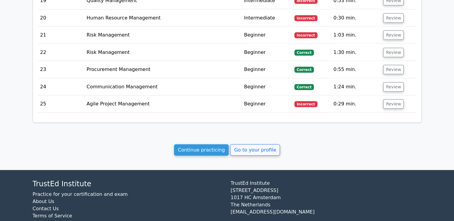
click at [205, 145] on link "Continue practicing" at bounding box center [201, 150] width 55 height 11
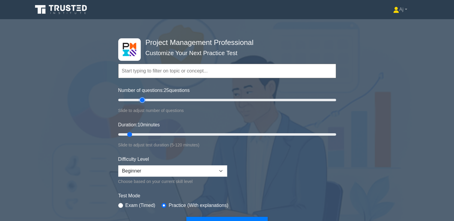
drag, startPoint x: 126, startPoint y: 100, endPoint x: 144, endPoint y: 101, distance: 17.7
type input "25"
click at [144, 101] on input "Number of questions: 25 questions" at bounding box center [227, 100] width 218 height 7
drag, startPoint x: 129, startPoint y: 133, endPoint x: 157, endPoint y: 134, distance: 27.9
type input "25"
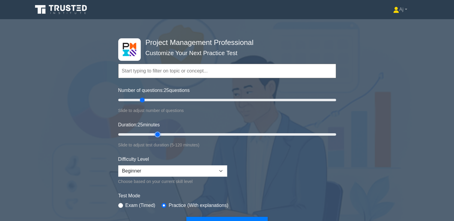
click at [157, 134] on input "Duration: 25 minutes" at bounding box center [227, 134] width 218 height 7
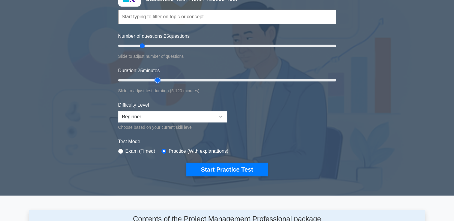
scroll to position [60, 0]
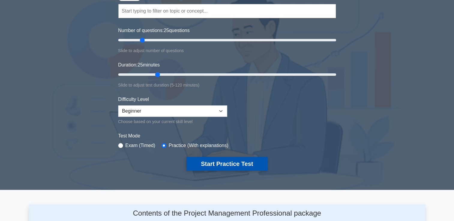
click at [227, 162] on button "Start Practice Test" at bounding box center [226, 164] width 81 height 14
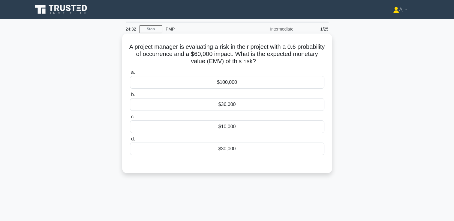
click at [231, 105] on div "$36,000" at bounding box center [227, 104] width 194 height 13
click at [130, 97] on input "b. $36,000" at bounding box center [130, 95] width 0 height 4
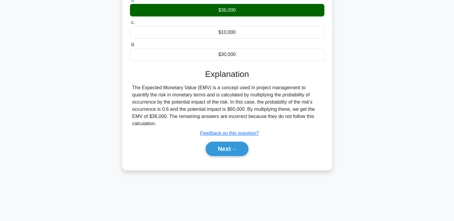
scroll to position [103, 0]
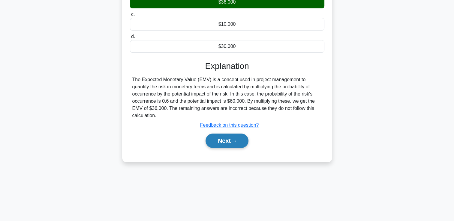
click at [225, 143] on button "Next" at bounding box center [227, 141] width 43 height 14
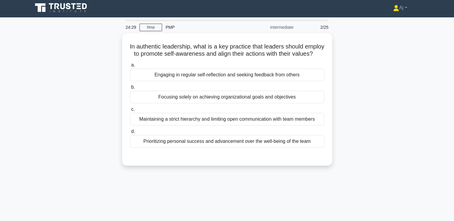
scroll to position [0, 0]
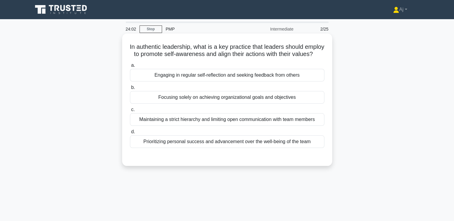
click at [199, 82] on div "Engaging in regular self-reflection and seeking feedback from others" at bounding box center [227, 75] width 194 height 13
click at [130, 68] on input "a. Engaging in regular self-reflection and seeking feedback from others" at bounding box center [130, 66] width 0 height 4
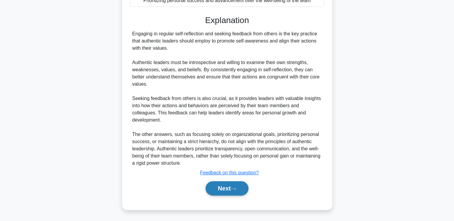
click at [227, 187] on button "Next" at bounding box center [227, 189] width 43 height 14
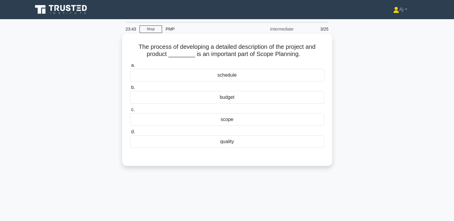
click at [230, 121] on div "scope" at bounding box center [227, 119] width 194 height 13
click at [130, 112] on input "c. scope" at bounding box center [130, 110] width 0 height 4
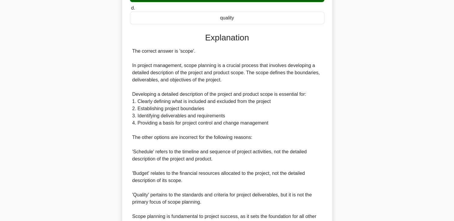
scroll to position [191, 0]
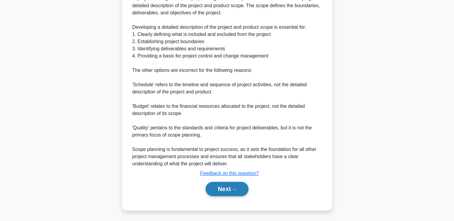
click at [229, 188] on button "Next" at bounding box center [227, 189] width 43 height 14
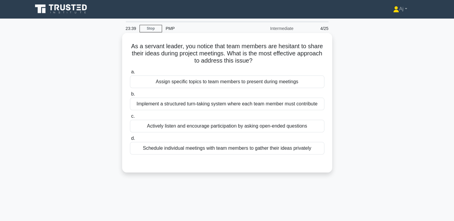
scroll to position [0, 0]
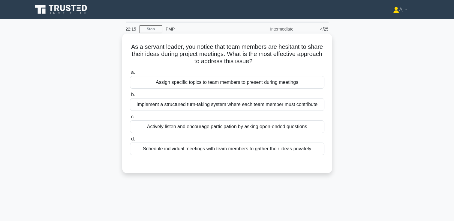
click at [215, 150] on div "Schedule individual meetings with team members to gather their ideas privately" at bounding box center [227, 149] width 194 height 13
click at [130, 141] on input "d. Schedule individual meetings with team members to gather their ideas private…" at bounding box center [130, 139] width 0 height 4
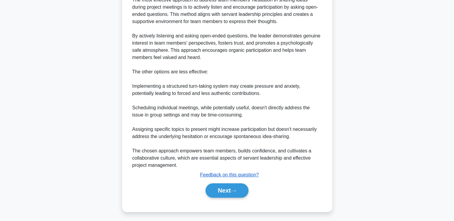
scroll to position [185, 0]
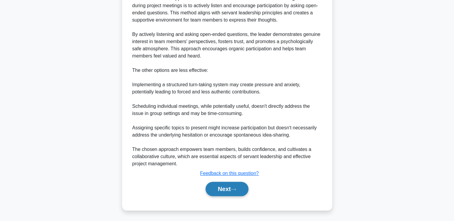
click at [230, 188] on button "Next" at bounding box center [227, 189] width 43 height 14
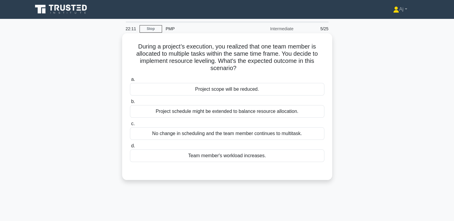
scroll to position [0, 0]
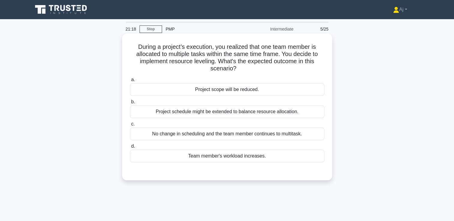
click at [229, 91] on div "Project scope will be reduced." at bounding box center [227, 89] width 194 height 13
click at [130, 82] on input "a. Project scope will be reduced." at bounding box center [130, 80] width 0 height 4
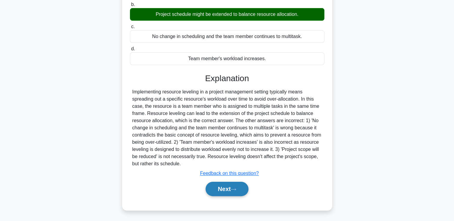
scroll to position [103, 0]
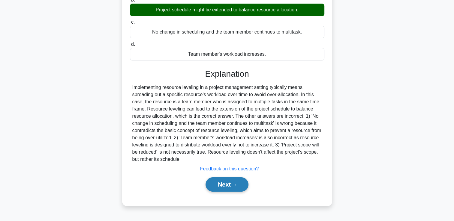
click at [231, 182] on button "Next" at bounding box center [227, 185] width 43 height 14
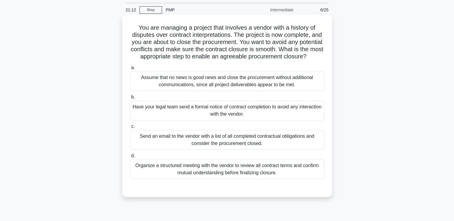
scroll to position [30, 0]
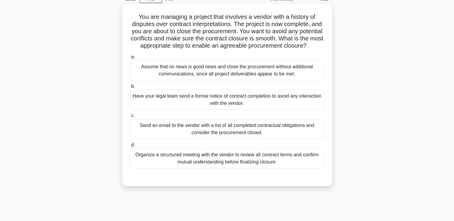
click at [166, 167] on div "Organize a structured meeting with the vendor to review all contract terms and …" at bounding box center [227, 159] width 194 height 20
click at [130, 147] on input "d. Organize a structured meeting with the vendor to review all contract terms a…" at bounding box center [130, 145] width 0 height 4
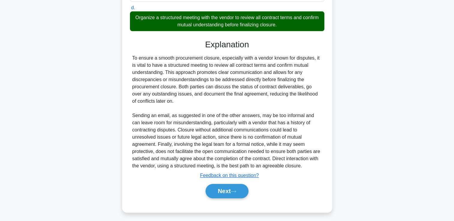
scroll to position [177, 0]
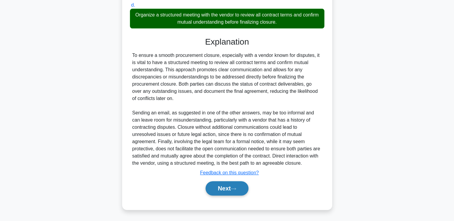
click at [213, 189] on button "Next" at bounding box center [227, 189] width 43 height 14
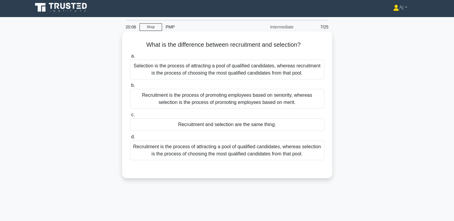
scroll to position [0, 0]
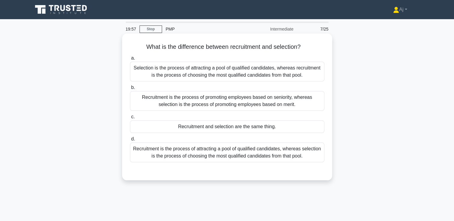
click at [229, 150] on div "Recruitment is the process of attracting a pool of qualified candidates, wherea…" at bounding box center [227, 153] width 194 height 20
click at [130, 141] on input "d. Recruitment is the process of attracting a pool of qualified candidates, whe…" at bounding box center [130, 139] width 0 height 4
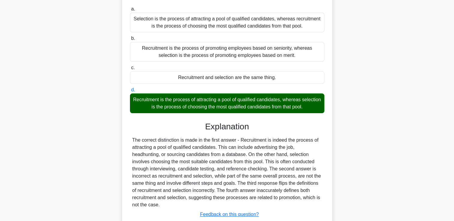
scroll to position [103, 0]
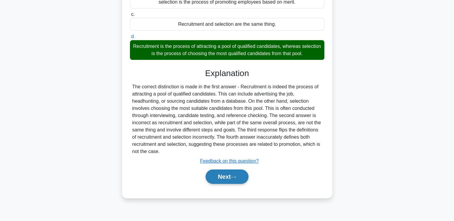
click at [221, 178] on button "Next" at bounding box center [227, 177] width 43 height 14
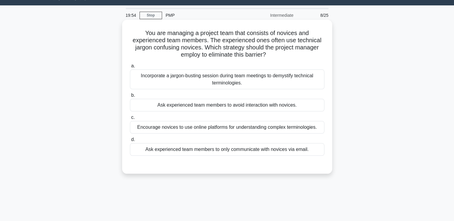
scroll to position [13, 0]
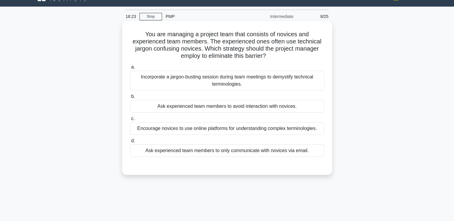
click at [202, 82] on div "Incorporate a jargon-busting session during team meetings to demystify technica…" at bounding box center [227, 81] width 194 height 20
click at [130, 69] on input "a. Incorporate a jargon-busting session during team meetings to demystify techn…" at bounding box center [130, 67] width 0 height 4
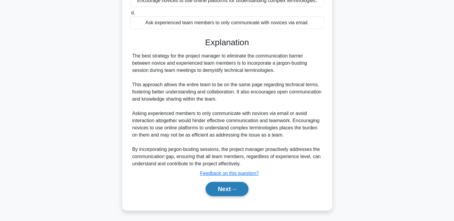
click at [231, 187] on button "Next" at bounding box center [227, 189] width 43 height 14
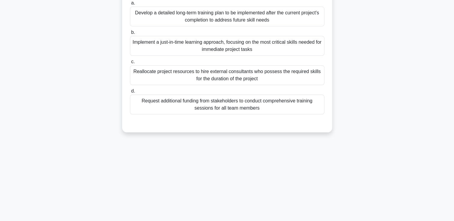
scroll to position [0, 0]
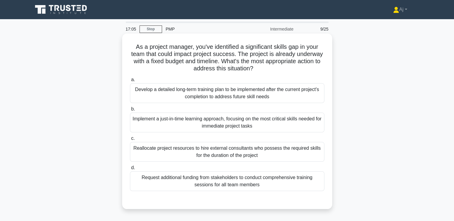
click at [269, 127] on div "Implement a just-in-time learning approach, focusing on the most critical skill…" at bounding box center [227, 123] width 194 height 20
click at [130, 111] on input "b. Implement a just-in-time learning approach, focusing on the most critical sk…" at bounding box center [130, 109] width 0 height 4
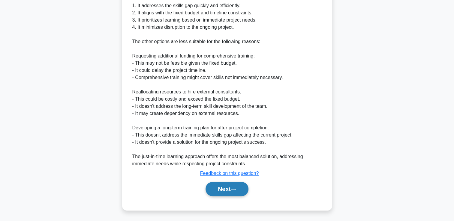
click at [234, 191] on button "Next" at bounding box center [227, 189] width 43 height 14
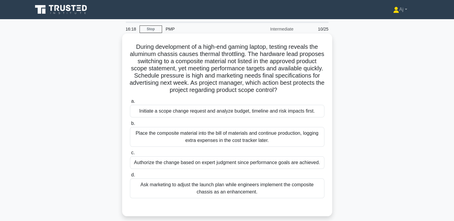
click at [230, 116] on div "Initiate a scope change request and analyze budget, timeline and risk impacts f…" at bounding box center [227, 111] width 194 height 13
click at [130, 104] on input "a. Initiate a scope change request and analyze budget, timeline and risk impact…" at bounding box center [130, 102] width 0 height 4
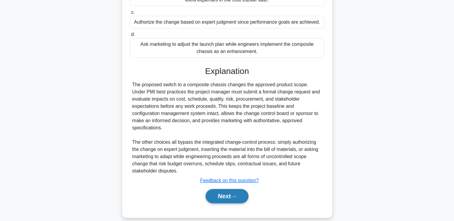
click at [225, 189] on button "Next" at bounding box center [227, 196] width 43 height 14
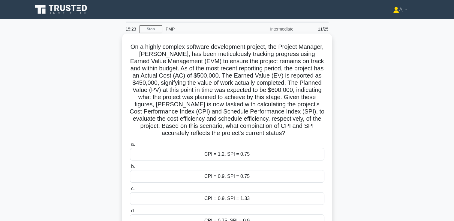
click at [243, 178] on div "CPI = 0.9, SPI = 0.75" at bounding box center [227, 176] width 194 height 13
click at [130, 169] on input "b. CPI = 0.9, SPI = 0.75" at bounding box center [130, 167] width 0 height 4
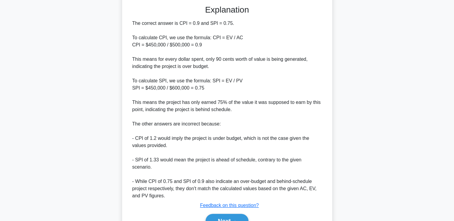
scroll to position [256, 0]
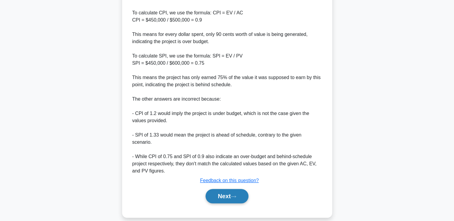
click at [222, 189] on button "Next" at bounding box center [227, 196] width 43 height 14
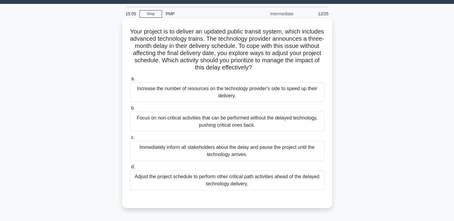
scroll to position [30, 0]
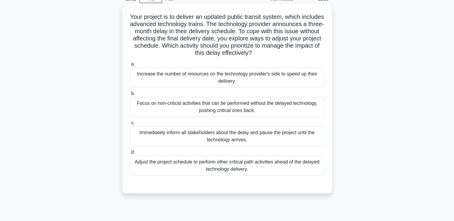
click at [270, 168] on div "Adjust the project schedule to perform other critical path activities ahead of …" at bounding box center [227, 166] width 194 height 20
click at [130, 155] on input "d. Adjust the project schedule to perform other critical path activities ahead …" at bounding box center [130, 153] width 0 height 4
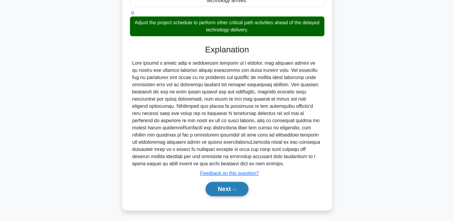
click at [241, 193] on button "Next" at bounding box center [227, 189] width 43 height 14
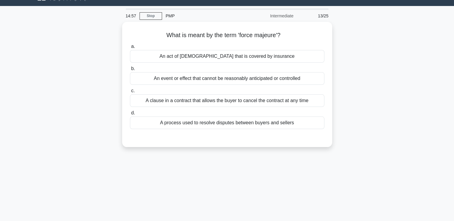
scroll to position [13, 0]
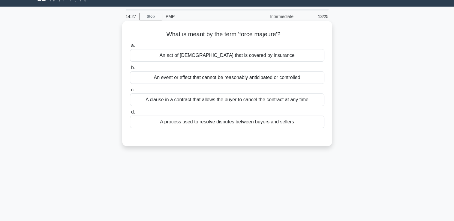
click at [283, 100] on div "A clause in a contract that allows the buyer to cancel the contract at any time" at bounding box center [227, 100] width 194 height 13
click at [130, 92] on input "c. A clause in a contract that allows the buyer to cancel the contract at any t…" at bounding box center [130, 90] width 0 height 4
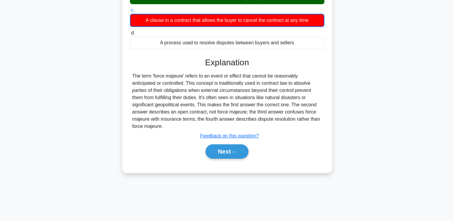
scroll to position [103, 0]
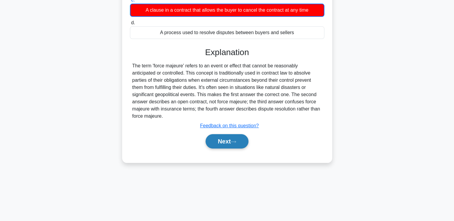
click at [236, 141] on icon at bounding box center [233, 141] width 5 height 3
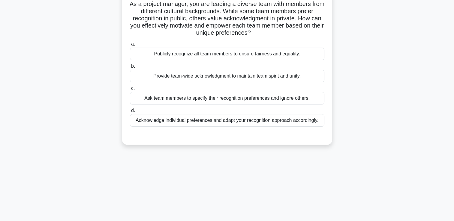
scroll to position [13, 0]
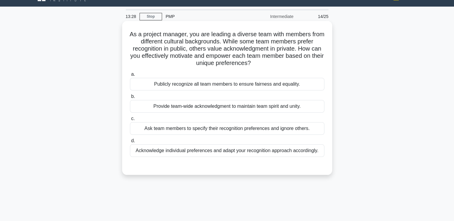
click at [257, 152] on div "Acknowledge individual preferences and adapt your recognition approach accordin…" at bounding box center [227, 151] width 194 height 13
click at [130, 143] on input "d. Acknowledge individual preferences and adapt your recognition approach accor…" at bounding box center [130, 141] width 0 height 4
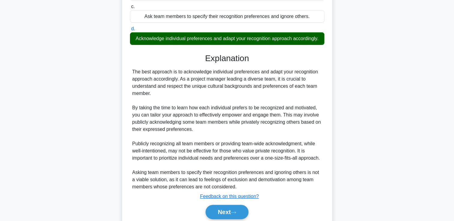
scroll to position [148, 0]
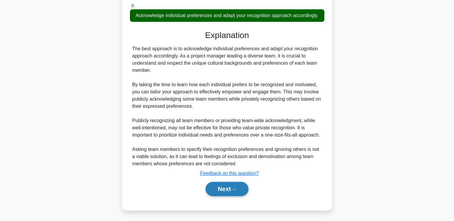
click at [217, 185] on button "Next" at bounding box center [227, 189] width 43 height 14
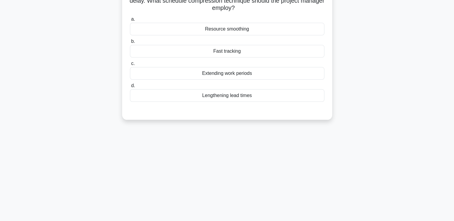
scroll to position [0, 0]
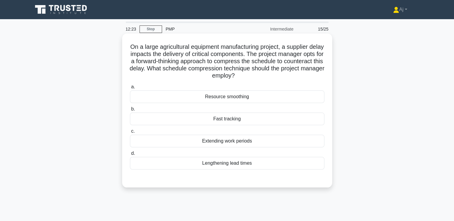
click at [246, 121] on div "Fast tracking" at bounding box center [227, 119] width 194 height 13
click at [130, 111] on input "b. Fast tracking" at bounding box center [130, 109] width 0 height 4
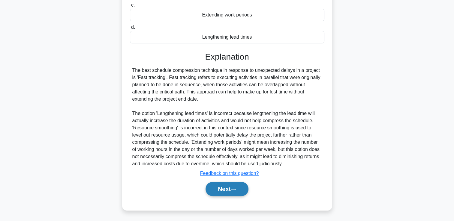
click at [228, 191] on button "Next" at bounding box center [227, 189] width 43 height 14
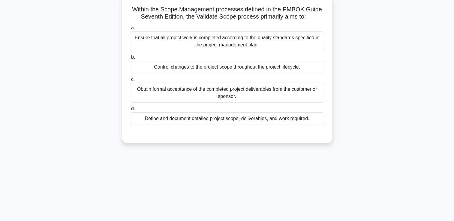
scroll to position [13, 0]
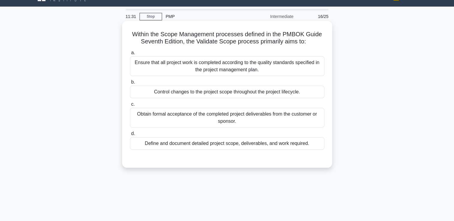
click at [236, 69] on div "Ensure that all project work is completed according to the quality standards sp…" at bounding box center [227, 66] width 194 height 20
click at [130, 55] on input "a. Ensure that all project work is completed according to the quality standards…" at bounding box center [130, 53] width 0 height 4
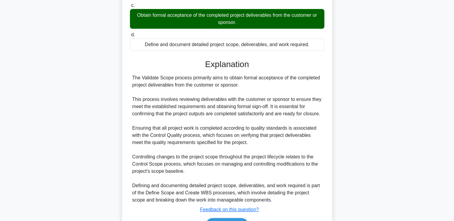
scroll to position [149, 0]
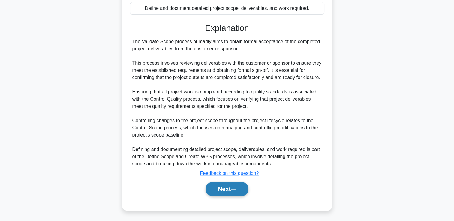
click at [224, 187] on button "Next" at bounding box center [227, 189] width 43 height 14
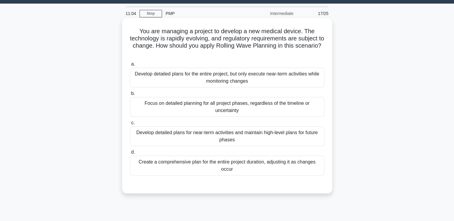
scroll to position [13, 0]
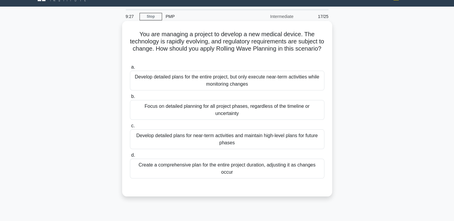
click at [202, 140] on div "Develop detailed plans for near-term activities and maintain high-level plans f…" at bounding box center [227, 140] width 194 height 20
click at [130, 128] on input "c. Develop detailed plans for near-term activities and maintain high-level plan…" at bounding box center [130, 126] width 0 height 4
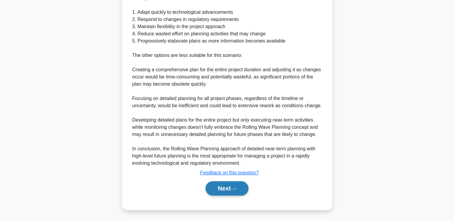
click at [233, 186] on button "Next" at bounding box center [227, 189] width 43 height 14
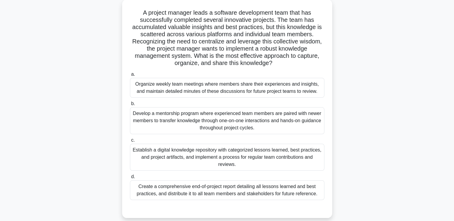
scroll to position [60, 0]
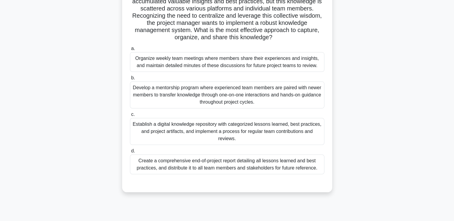
click at [218, 167] on div "Create a comprehensive end-of-project report detailing all lessons learned and …" at bounding box center [227, 165] width 194 height 20
click at [130, 153] on input "d. Create a comprehensive end-of-project report detailing all lessons learned a…" at bounding box center [130, 151] width 0 height 4
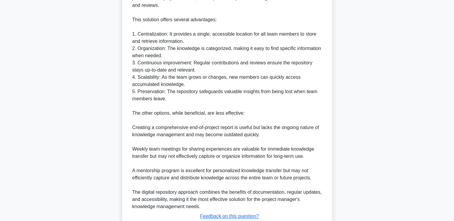
scroll to position [321, 0]
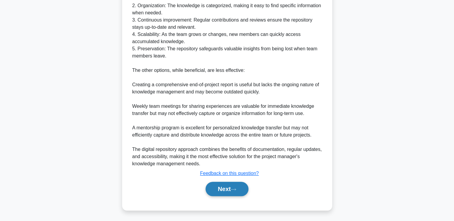
click at [239, 186] on button "Next" at bounding box center [227, 189] width 43 height 14
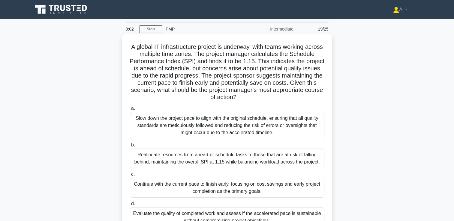
scroll to position [30, 0]
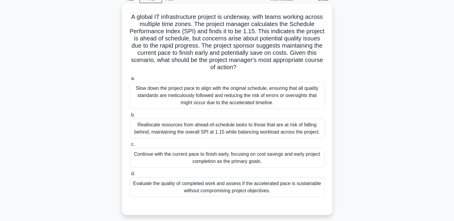
click at [254, 164] on div "Continue with the current pace to finish early, focusing on cost savings and ea…" at bounding box center [227, 158] width 194 height 20
click at [130, 147] on input "c. Continue with the current pace to finish early, focusing on cost savings and…" at bounding box center [130, 145] width 0 height 4
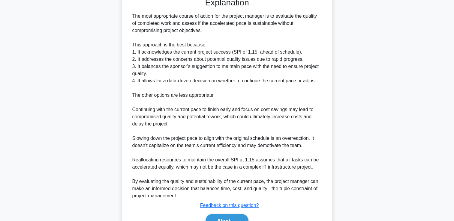
scroll to position [271, 0]
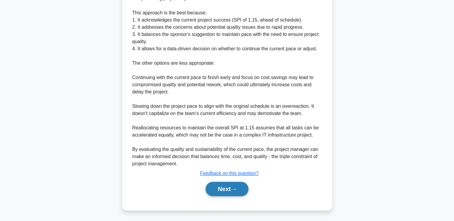
click at [227, 190] on button "Next" at bounding box center [227, 189] width 43 height 14
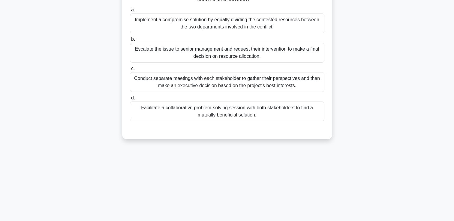
scroll to position [13, 0]
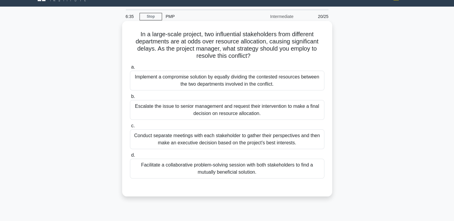
click at [263, 169] on div "Facilitate a collaborative problem-solving session with both stakeholders to fi…" at bounding box center [227, 169] width 194 height 20
click at [130, 158] on input "d. Facilitate a collaborative problem-solving session with both stakeholders to…" at bounding box center [130, 156] width 0 height 4
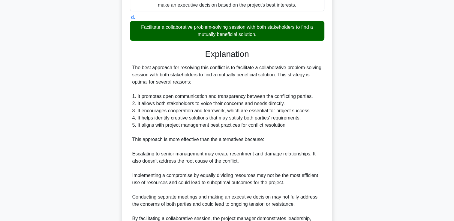
scroll to position [220, 0]
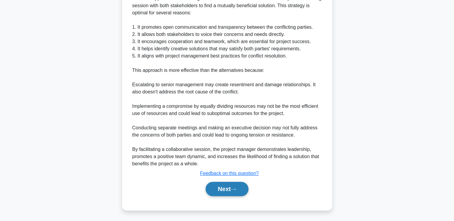
click at [220, 188] on button "Next" at bounding box center [227, 189] width 43 height 14
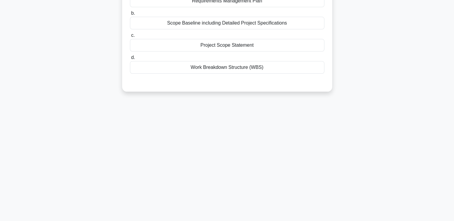
scroll to position [13, 0]
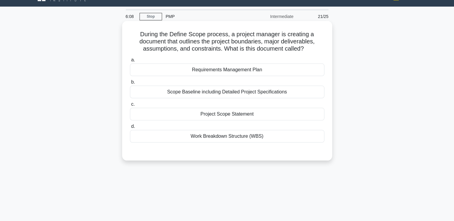
click at [242, 116] on div "Project Scope Statement" at bounding box center [227, 114] width 194 height 13
click at [130, 107] on input "c. Project Scope Statement" at bounding box center [130, 105] width 0 height 4
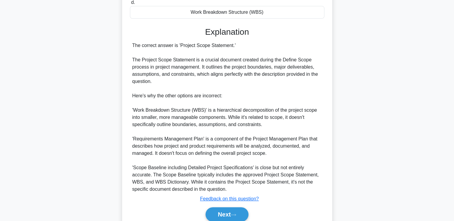
scroll to position [162, 0]
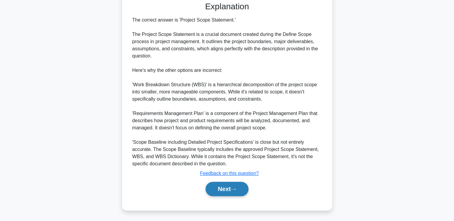
click at [230, 188] on button "Next" at bounding box center [227, 189] width 43 height 14
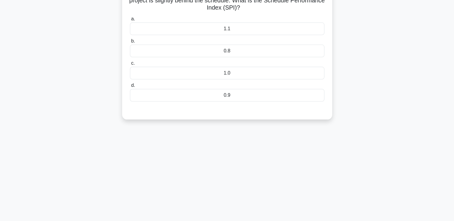
scroll to position [0, 0]
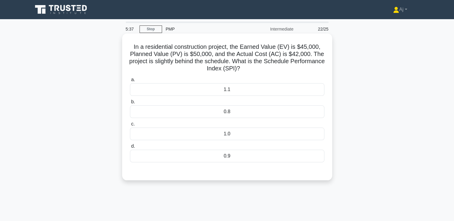
click at [209, 160] on div "0.9" at bounding box center [227, 156] width 194 height 13
click at [130, 149] on input "d. 0.9" at bounding box center [130, 147] width 0 height 4
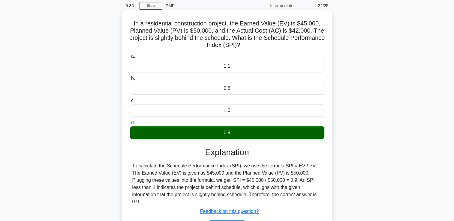
scroll to position [60, 0]
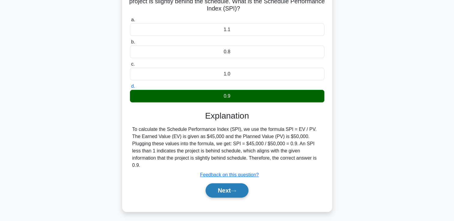
click at [227, 184] on button "Next" at bounding box center [227, 191] width 43 height 14
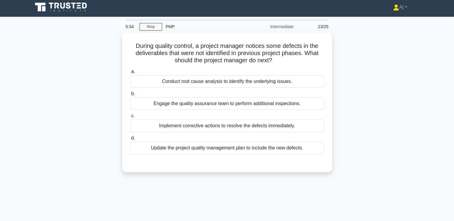
scroll to position [0, 0]
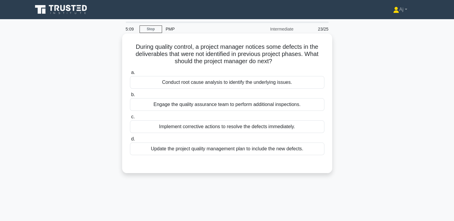
click at [201, 83] on div "Conduct root cause analysis to identify the underlying issues." at bounding box center [227, 82] width 194 height 13
click at [130, 75] on input "a. Conduct root cause analysis to identify the underlying issues." at bounding box center [130, 73] width 0 height 4
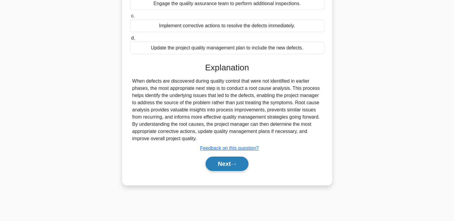
scroll to position [103, 0]
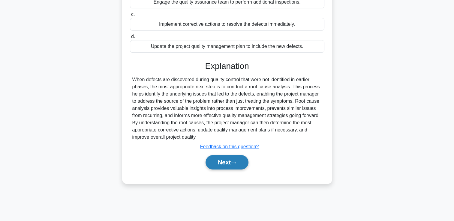
click at [224, 164] on button "Next" at bounding box center [227, 162] width 43 height 14
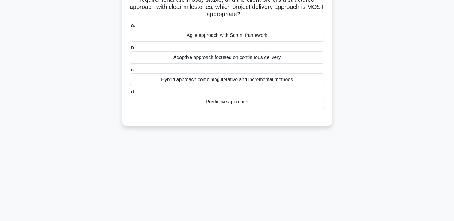
scroll to position [13, 0]
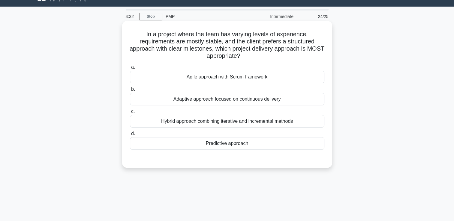
click at [218, 123] on div "Hybrid approach combining iterative and incremental methods" at bounding box center [227, 121] width 194 height 13
click at [130, 114] on input "c. Hybrid approach combining iterative and incremental methods" at bounding box center [130, 112] width 0 height 4
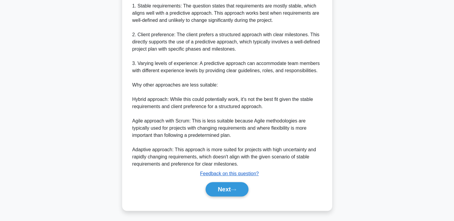
scroll to position [206, 0]
click at [224, 187] on button "Next" at bounding box center [227, 189] width 43 height 14
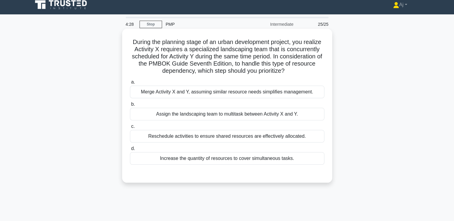
scroll to position [0, 0]
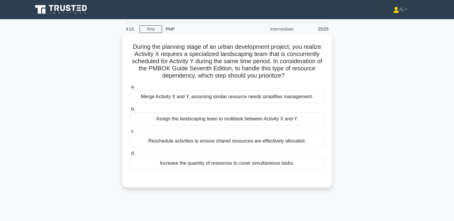
click at [272, 146] on div "Reschedule activities to ensure shared resources are effectively allocated." at bounding box center [227, 141] width 194 height 13
click at [130, 134] on input "c. Reschedule activities to ensure shared resources are effectively allocated." at bounding box center [130, 132] width 0 height 4
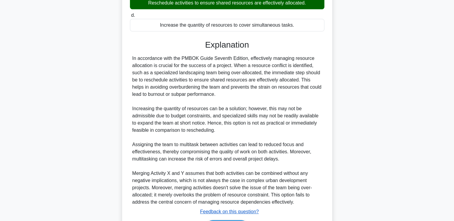
scroll to position [177, 0]
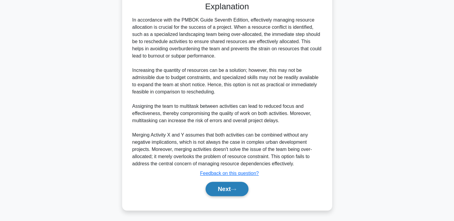
click at [230, 187] on button "Next" at bounding box center [227, 189] width 43 height 14
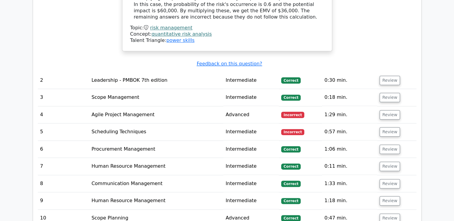
scroll to position [690, 0]
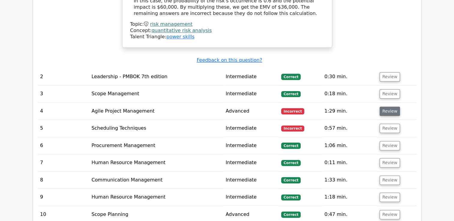
click at [389, 112] on button "Review" at bounding box center [390, 111] width 20 height 9
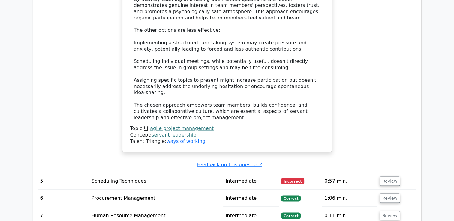
scroll to position [1050, 0]
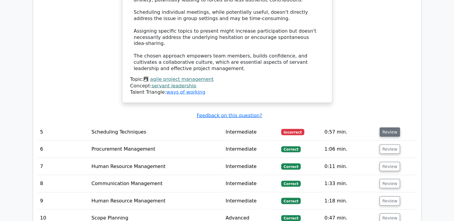
click at [388, 128] on button "Review" at bounding box center [390, 132] width 20 height 9
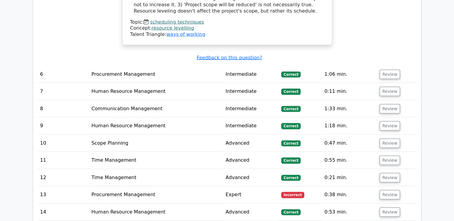
scroll to position [1440, 0]
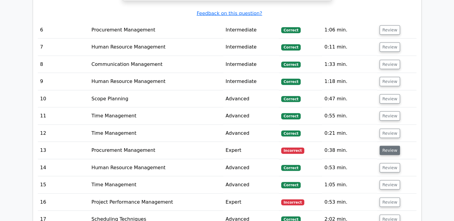
click at [387, 146] on button "Review" at bounding box center [390, 150] width 20 height 9
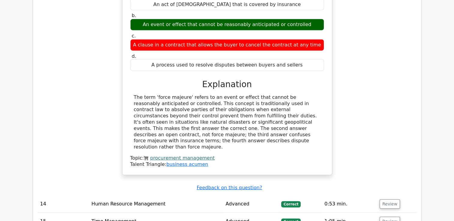
scroll to position [1711, 0]
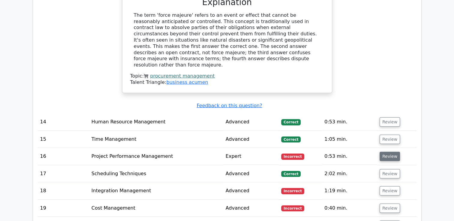
click at [386, 152] on button "Review" at bounding box center [390, 156] width 20 height 9
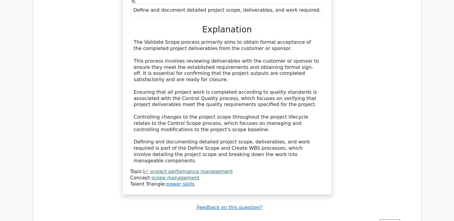
scroll to position [2071, 0]
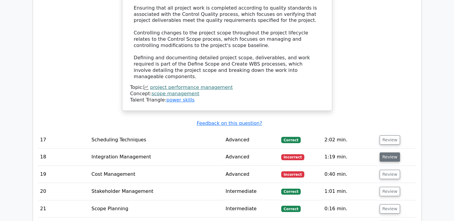
click at [389, 153] on button "Review" at bounding box center [390, 157] width 20 height 9
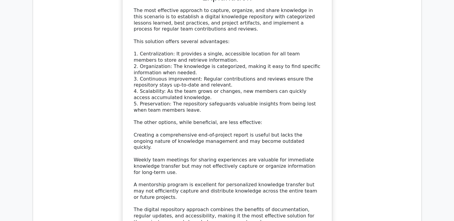
scroll to position [2521, 0]
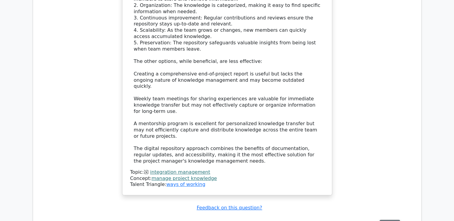
click at [389, 220] on button "Review" at bounding box center [390, 224] width 20 height 9
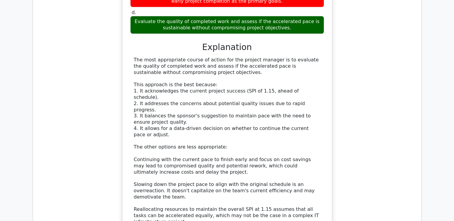
scroll to position [3001, 0]
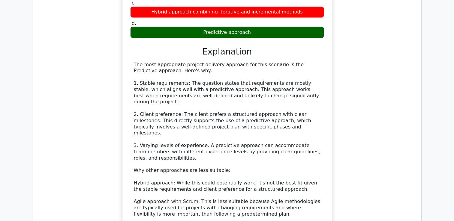
scroll to position [3451, 0]
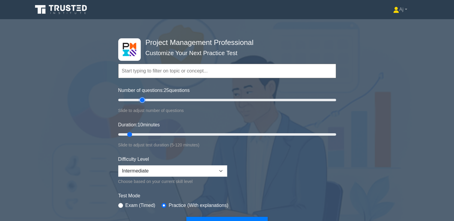
drag, startPoint x: 128, startPoint y: 100, endPoint x: 140, endPoint y: 101, distance: 12.1
type input "25"
click at [140, 101] on input "Number of questions: 25 questions" at bounding box center [227, 100] width 218 height 7
drag, startPoint x: 130, startPoint y: 134, endPoint x: 153, endPoint y: 133, distance: 22.8
type input "25"
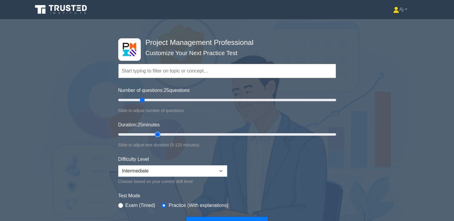
click at [153, 133] on input "Duration: 25 minutes" at bounding box center [227, 134] width 218 height 7
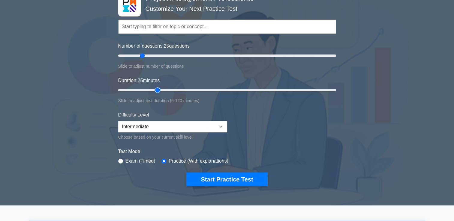
scroll to position [60, 0]
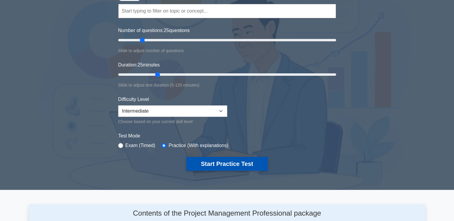
click at [236, 164] on button "Start Practice Test" at bounding box center [226, 164] width 81 height 14
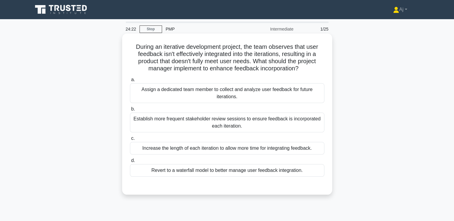
click at [259, 172] on div "Revert to a waterfall model to better manage user feedback integration." at bounding box center [227, 170] width 194 height 13
click at [130, 163] on input "d. Revert to a waterfall model to better manage user feedback integration." at bounding box center [130, 161] width 0 height 4
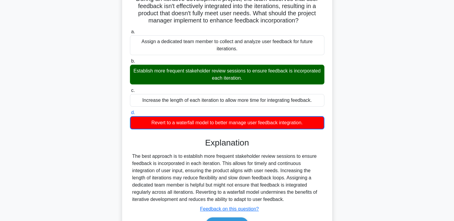
scroll to position [90, 0]
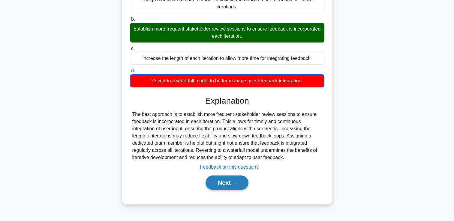
click at [232, 183] on button "Next" at bounding box center [227, 183] width 43 height 14
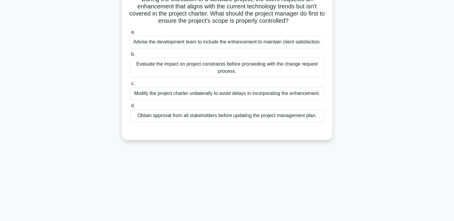
scroll to position [0, 0]
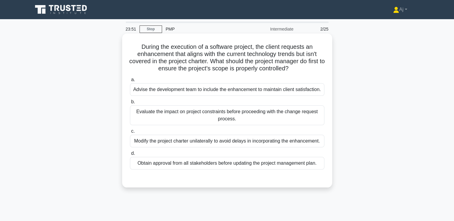
click at [186, 119] on div "Evaluate the impact on project constraints before proceeding with the change re…" at bounding box center [227, 116] width 194 height 20
click at [130, 104] on input "b. Evaluate the impact on project constraints before proceeding with the change…" at bounding box center [130, 102] width 0 height 4
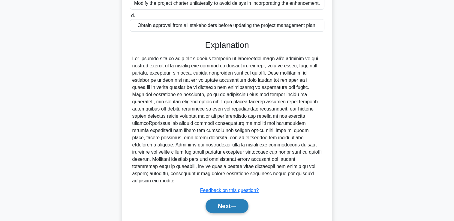
scroll to position [148, 0]
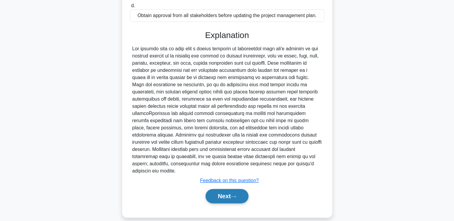
click at [227, 189] on button "Next" at bounding box center [227, 196] width 43 height 14
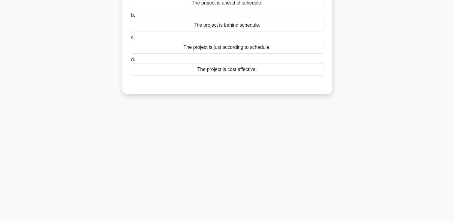
scroll to position [0, 0]
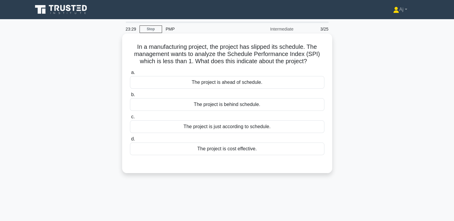
click at [206, 87] on div "The project is ahead of schedule." at bounding box center [227, 82] width 194 height 13
click at [130, 75] on input "a. The project is ahead of schedule." at bounding box center [130, 73] width 0 height 4
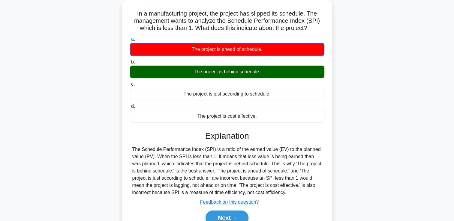
scroll to position [103, 0]
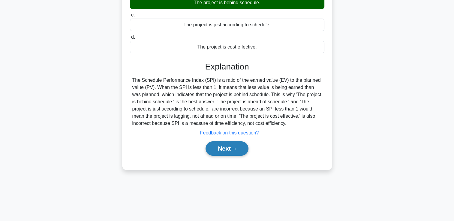
click at [219, 151] on button "Next" at bounding box center [227, 149] width 43 height 14
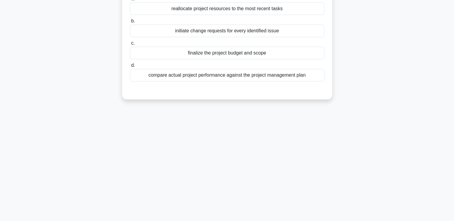
scroll to position [13, 0]
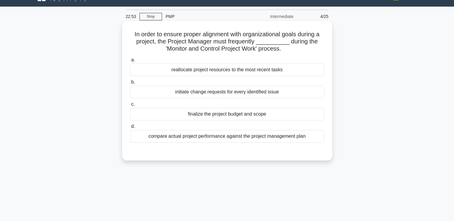
click at [249, 137] on div "compare actual project performance against the project management plan" at bounding box center [227, 136] width 194 height 13
click at [130, 129] on input "d. compare actual project performance against the project management plan" at bounding box center [130, 127] width 0 height 4
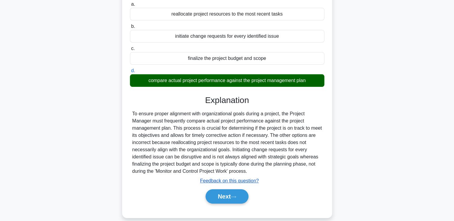
scroll to position [103, 0]
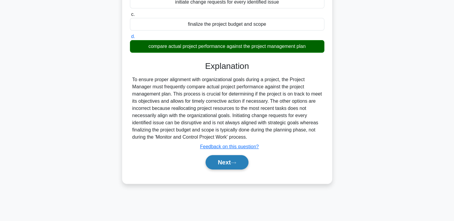
click at [230, 163] on button "Next" at bounding box center [227, 162] width 43 height 14
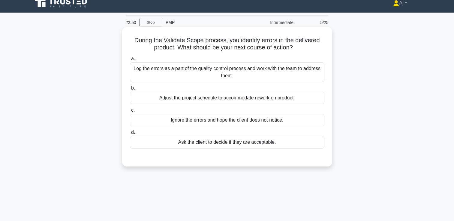
scroll to position [0, 0]
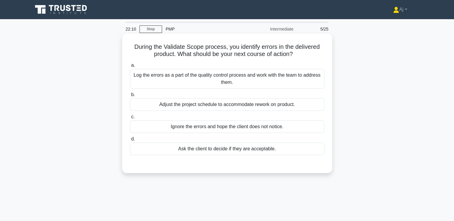
click at [279, 80] on div "Log the errors as a part of the quality control process and work with the team …" at bounding box center [227, 79] width 194 height 20
click at [130, 68] on input "a. Log the errors as a part of the quality control process and work with the te…" at bounding box center [130, 66] width 0 height 4
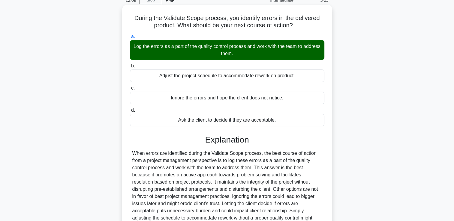
scroll to position [103, 0]
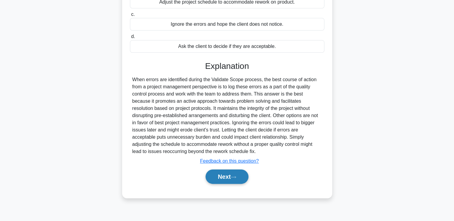
click at [223, 178] on button "Next" at bounding box center [227, 177] width 43 height 14
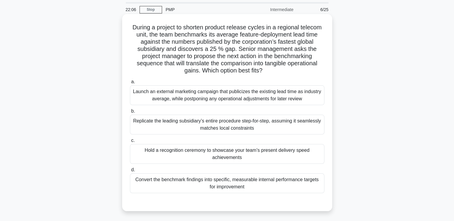
scroll to position [30, 0]
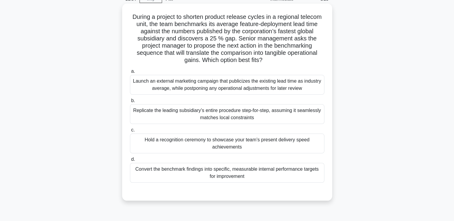
click at [232, 172] on div "Convert the benchmark findings into specific, measurable internal performance t…" at bounding box center [227, 173] width 194 height 20
click at [197, 174] on div "Convert the benchmark findings into specific, measurable internal performance t…" at bounding box center [227, 173] width 194 height 20
click at [130, 162] on input "d. Convert the benchmark findings into specific, measurable internal performanc…" at bounding box center [130, 160] width 0 height 4
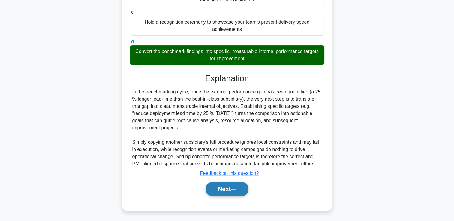
click at [221, 191] on button "Next" at bounding box center [227, 189] width 43 height 14
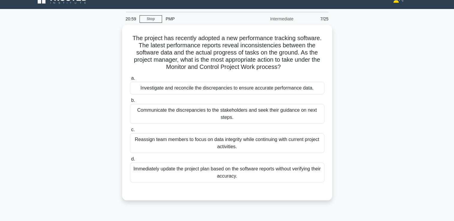
scroll to position [0, 0]
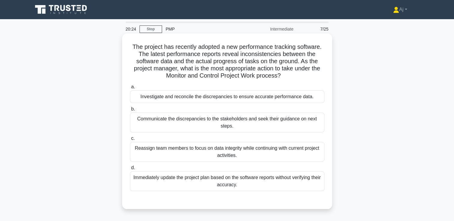
click at [252, 124] on div "Communicate the discrepancies to the stakeholders and seek their guidance on ne…" at bounding box center [227, 123] width 194 height 20
click at [130, 111] on input "b. Communicate the discrepancies to the stakeholders and seek their guidance on…" at bounding box center [130, 109] width 0 height 4
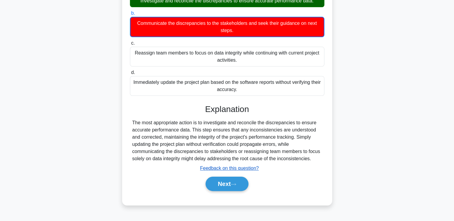
scroll to position [103, 0]
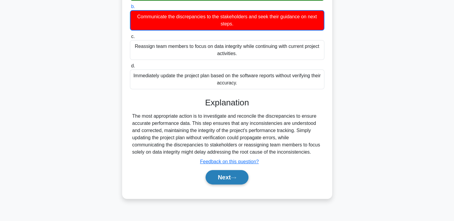
click at [228, 179] on button "Next" at bounding box center [227, 177] width 43 height 14
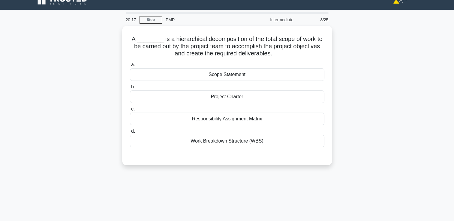
scroll to position [0, 0]
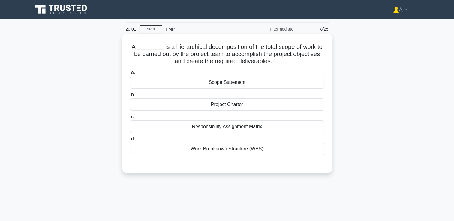
click at [230, 106] on div "Project Charter" at bounding box center [227, 104] width 194 height 13
click at [130, 97] on input "b. Project Charter" at bounding box center [130, 95] width 0 height 4
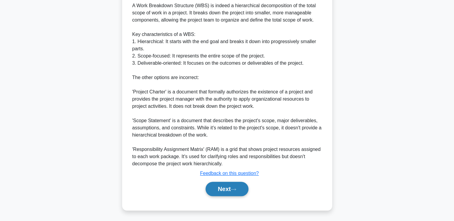
click at [232, 192] on button "Next" at bounding box center [227, 189] width 43 height 14
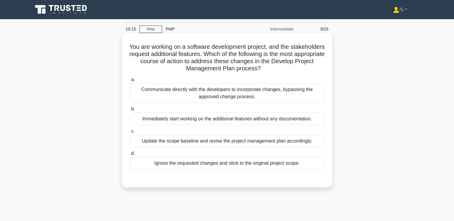
click at [176, 146] on div "Update the scope baseline and revise the project management plan accordingly." at bounding box center [227, 141] width 194 height 13
click at [130, 134] on input "c. Update the scope baseline and revise the project management plan accordingly." at bounding box center [130, 132] width 0 height 4
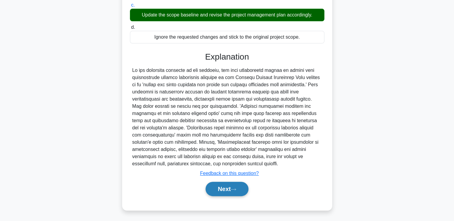
click at [221, 190] on button "Next" at bounding box center [227, 189] width 43 height 14
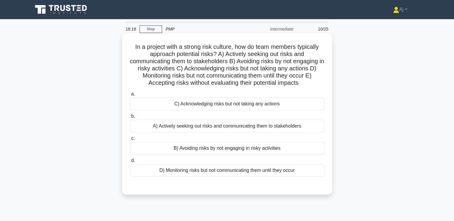
click at [197, 128] on div "A) Actively seeking out risks and communicating them to stakeholders" at bounding box center [227, 126] width 194 height 13
click at [130, 119] on input "b. A) Actively seeking out risks and communicating them to stakeholders" at bounding box center [130, 117] width 0 height 4
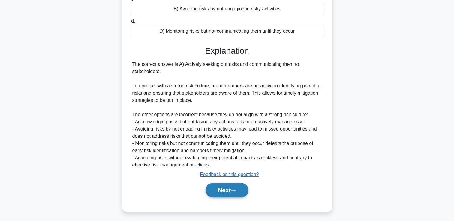
scroll to position [141, 0]
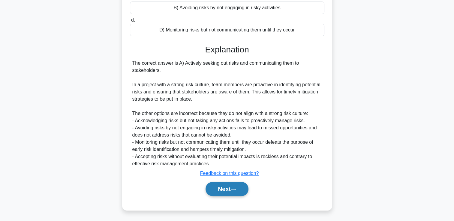
click at [216, 187] on button "Next" at bounding box center [227, 189] width 43 height 14
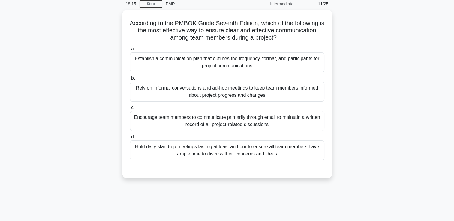
scroll to position [13, 0]
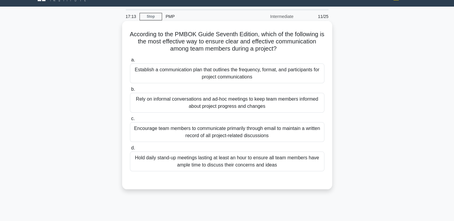
click at [177, 76] on div "Establish a communication plan that outlines the frequency, format, and partici…" at bounding box center [227, 74] width 194 height 20
click at [130, 62] on input "a. Establish a communication plan that outlines the frequency, format, and part…" at bounding box center [130, 60] width 0 height 4
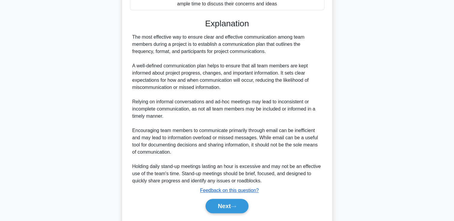
scroll to position [191, 0]
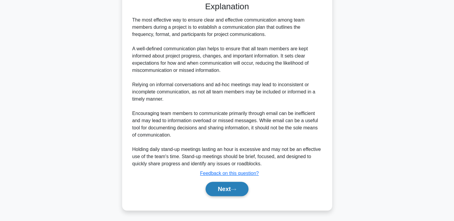
click at [221, 190] on button "Next" at bounding box center [227, 189] width 43 height 14
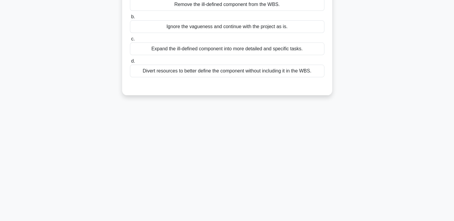
scroll to position [0, 0]
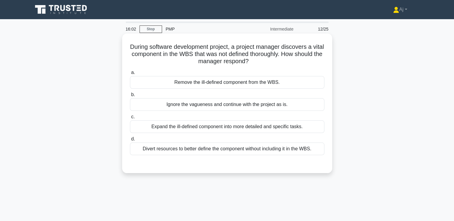
click at [259, 126] on div "Expand the ill-defined component into more detailed and specific tasks." at bounding box center [227, 127] width 194 height 13
click at [130, 119] on input "c. Expand the ill-defined component into more detailed and specific tasks." at bounding box center [130, 117] width 0 height 4
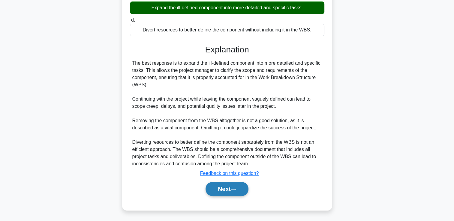
click at [218, 188] on button "Next" at bounding box center [227, 189] width 43 height 14
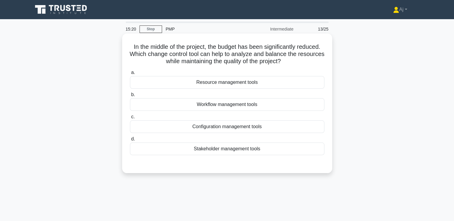
click at [270, 83] on div "Resource management tools" at bounding box center [227, 82] width 194 height 13
click at [130, 75] on input "a. Resource management tools" at bounding box center [130, 73] width 0 height 4
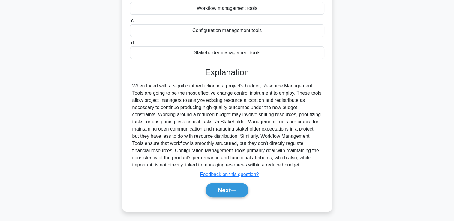
scroll to position [103, 0]
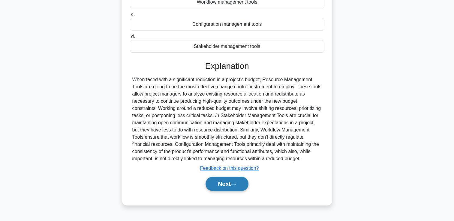
click at [220, 183] on button "Next" at bounding box center [227, 184] width 43 height 14
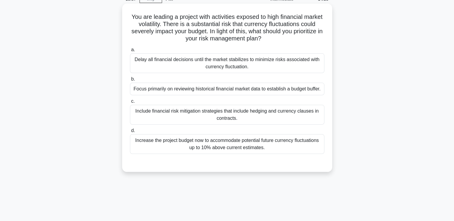
scroll to position [0, 0]
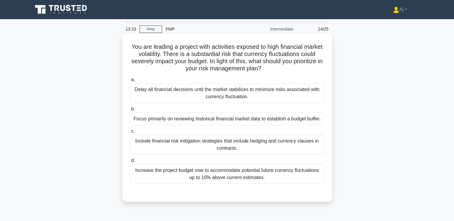
click at [239, 146] on div "Include financial risk mitigation strategies that include hedging and currency …" at bounding box center [227, 145] width 194 height 20
click at [130, 134] on input "c. Include financial risk mitigation strategies that include hedging and curren…" at bounding box center [130, 132] width 0 height 4
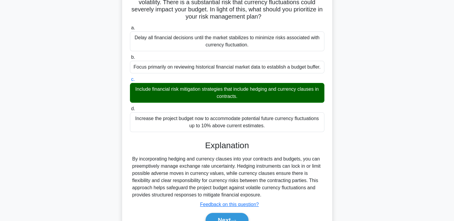
scroll to position [103, 0]
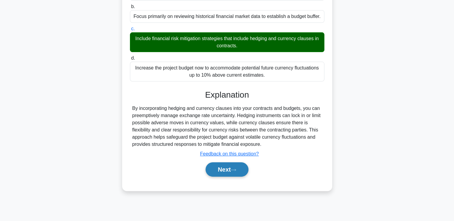
click at [222, 169] on button "Next" at bounding box center [227, 170] width 43 height 14
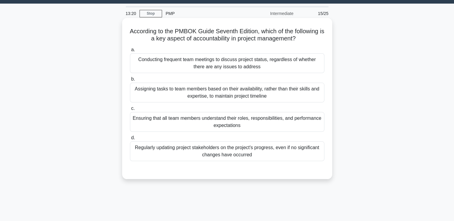
scroll to position [0, 0]
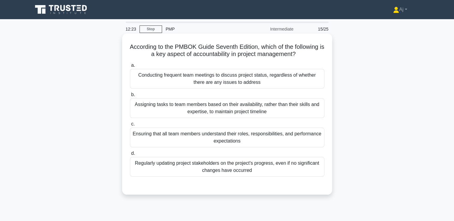
click at [227, 169] on div "Regularly updating project stakeholders on the project's progress, even if no s…" at bounding box center [227, 167] width 194 height 20
click at [130, 156] on input "d. Regularly updating project stakeholders on the project's progress, even if n…" at bounding box center [130, 154] width 0 height 4
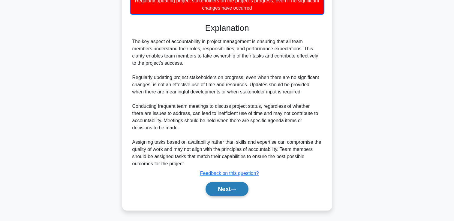
click at [224, 190] on button "Next" at bounding box center [227, 189] width 43 height 14
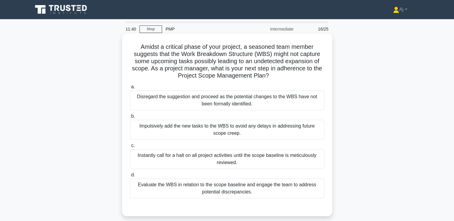
click at [169, 190] on div "Evaluate the WBS in relation to the scope baseline and engage the team to addre…" at bounding box center [227, 189] width 194 height 20
click at [130, 177] on input "d. Evaluate the WBS in relation to the scope baseline and engage the team to ad…" at bounding box center [130, 175] width 0 height 4
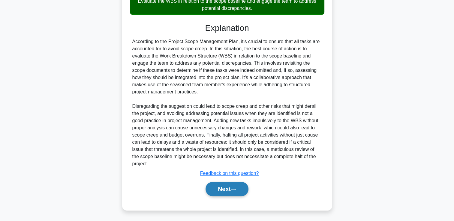
click at [217, 188] on button "Next" at bounding box center [227, 189] width 43 height 14
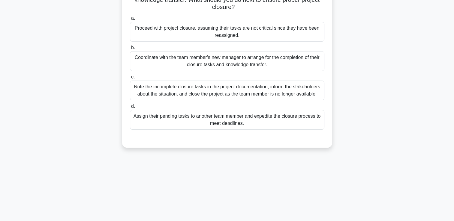
scroll to position [13, 0]
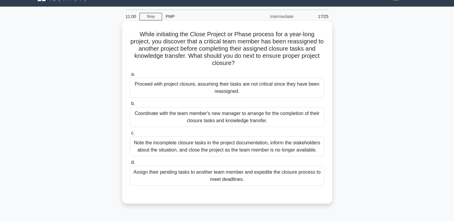
click at [226, 146] on div "Note the incomplete closure tasks in the project documentation, inform the stak…" at bounding box center [227, 147] width 194 height 20
click at [130, 135] on input "c. Note the incomplete closure tasks in the project documentation, inform the s…" at bounding box center [130, 133] width 0 height 4
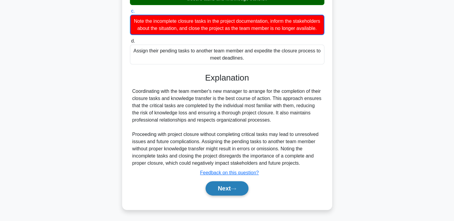
click at [213, 192] on button "Next" at bounding box center [227, 189] width 43 height 14
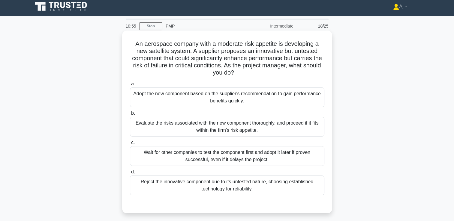
scroll to position [0, 0]
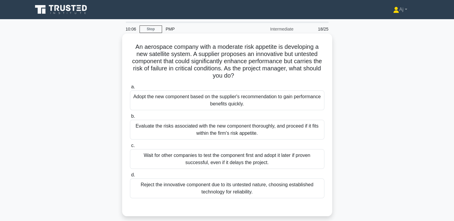
click at [209, 128] on div "Evaluate the risks associated with the new component thoroughly, and proceed if…" at bounding box center [227, 130] width 194 height 20
click at [130, 119] on input "b. Evaluate the risks associated with the new component thoroughly, and proceed…" at bounding box center [130, 117] width 0 height 4
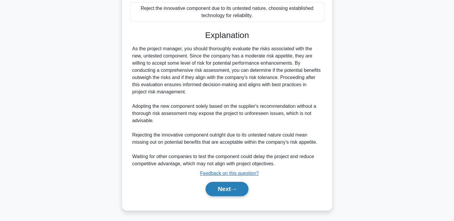
click at [221, 193] on button "Next" at bounding box center [227, 189] width 43 height 14
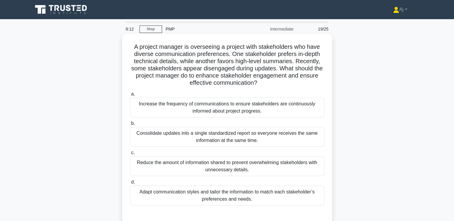
click at [255, 194] on div "Adapt communication styles and tailor the information to match each stakeholder…" at bounding box center [227, 196] width 194 height 20
click at [130, 185] on input "d. Adapt communication styles and tailor the information to match each stakehol…" at bounding box center [130, 183] width 0 height 4
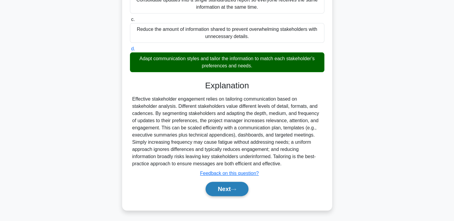
click at [223, 185] on button "Next" at bounding box center [227, 189] width 43 height 14
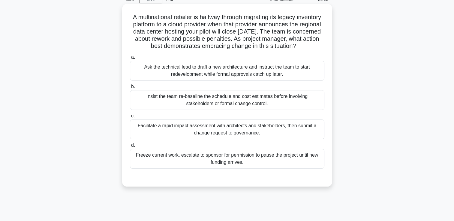
scroll to position [30, 0]
click at [167, 136] on div "Facilitate a rapid impact assessment with architects and stakeholders, then sub…" at bounding box center [227, 129] width 194 height 20
click at [130, 118] on input "c. Facilitate a rapid impact assessment with architects and stakeholders, then …" at bounding box center [130, 116] width 0 height 4
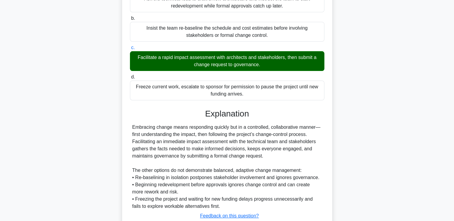
scroll to position [148, 0]
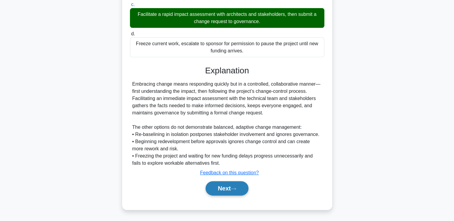
click at [219, 188] on button "Next" at bounding box center [227, 189] width 43 height 14
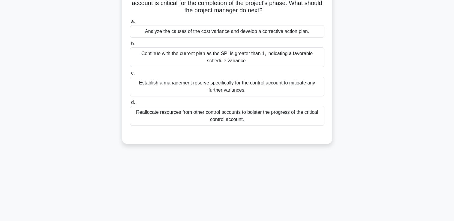
scroll to position [0, 0]
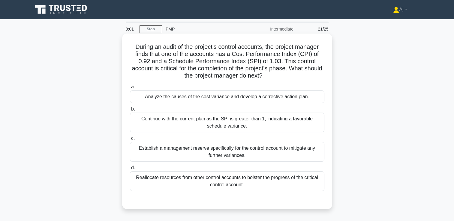
click at [167, 124] on div "Continue with the current plan as the SPI is greater than 1, indicating a favor…" at bounding box center [227, 123] width 194 height 20
click at [130, 111] on input "b. Continue with the current plan as the SPI is greater than 1, indicating a fa…" at bounding box center [130, 109] width 0 height 4
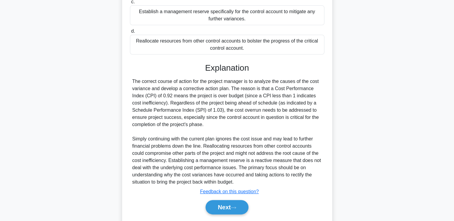
scroll to position [156, 0]
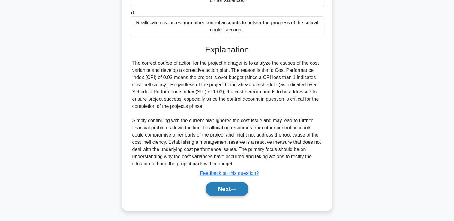
click at [216, 188] on button "Next" at bounding box center [227, 189] width 43 height 14
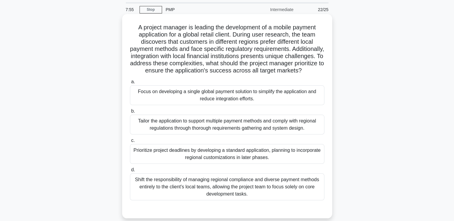
scroll to position [30, 0]
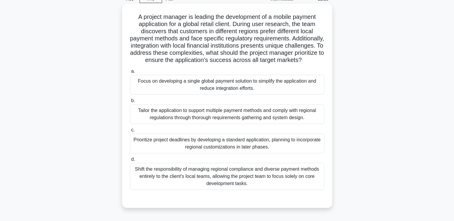
click at [179, 152] on div "Prioritize project deadlines by developing a standard application, planning to …" at bounding box center [227, 144] width 194 height 20
click at [130, 132] on input "c. Prioritize project deadlines by developing a standard application, planning …" at bounding box center [130, 130] width 0 height 4
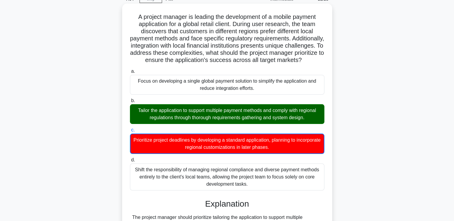
scroll to position [120, 0]
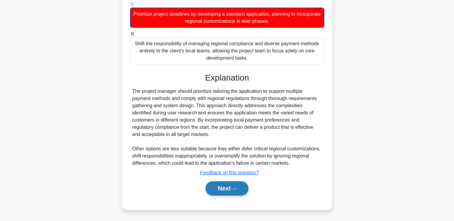
click at [233, 190] on icon at bounding box center [233, 189] width 5 height 3
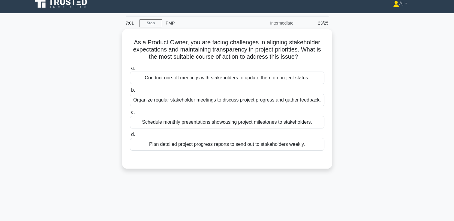
scroll to position [0, 0]
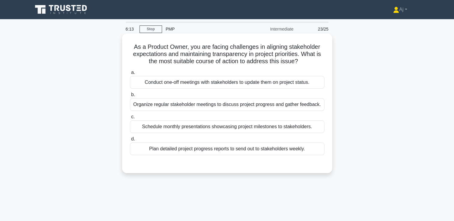
click at [218, 106] on div "Organize regular stakeholder meetings to discuss project progress and gather fe…" at bounding box center [227, 104] width 194 height 13
click at [130, 97] on input "b. Organize regular stakeholder meetings to discuss project progress and gather…" at bounding box center [130, 95] width 0 height 4
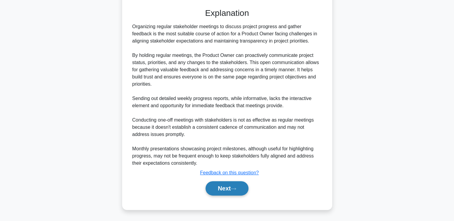
click at [228, 189] on button "Next" at bounding box center [227, 189] width 43 height 14
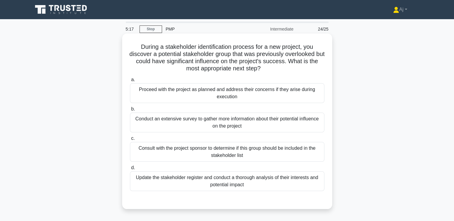
click at [194, 181] on div "Update the stakeholder register and conduct a thorough analysis of their intere…" at bounding box center [227, 182] width 194 height 20
drag, startPoint x: 194, startPoint y: 181, endPoint x: 161, endPoint y: 188, distance: 33.5
click at [161, 188] on div "Update the stakeholder register and conduct a thorough analysis of their intere…" at bounding box center [227, 182] width 194 height 20
click at [130, 170] on input "d. Update the stakeholder register and conduct a thorough analysis of their int…" at bounding box center [130, 168] width 0 height 4
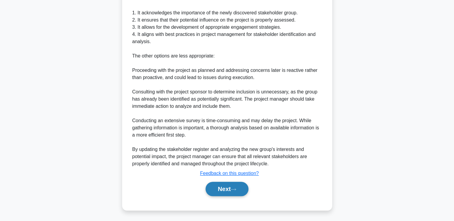
click at [223, 190] on button "Next" at bounding box center [227, 189] width 43 height 14
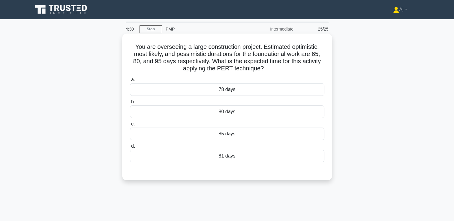
click at [230, 159] on div "81 days" at bounding box center [227, 156] width 194 height 13
click at [130, 149] on input "d. 81 days" at bounding box center [130, 147] width 0 height 4
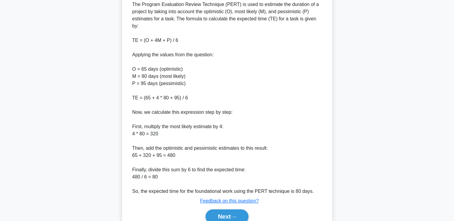
scroll to position [206, 0]
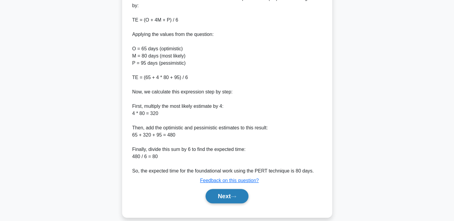
click at [219, 189] on button "Next" at bounding box center [227, 196] width 43 height 14
